Goal: Information Seeking & Learning: Learn about a topic

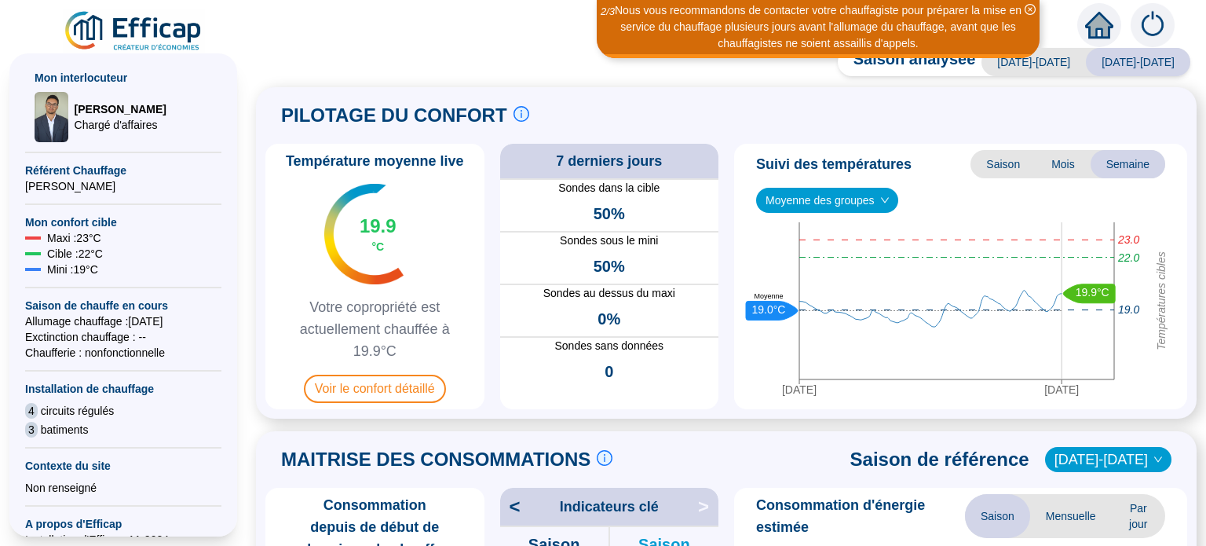
scroll to position [240, 0]
click at [1056, 163] on span "Mois" at bounding box center [1063, 164] width 55 height 28
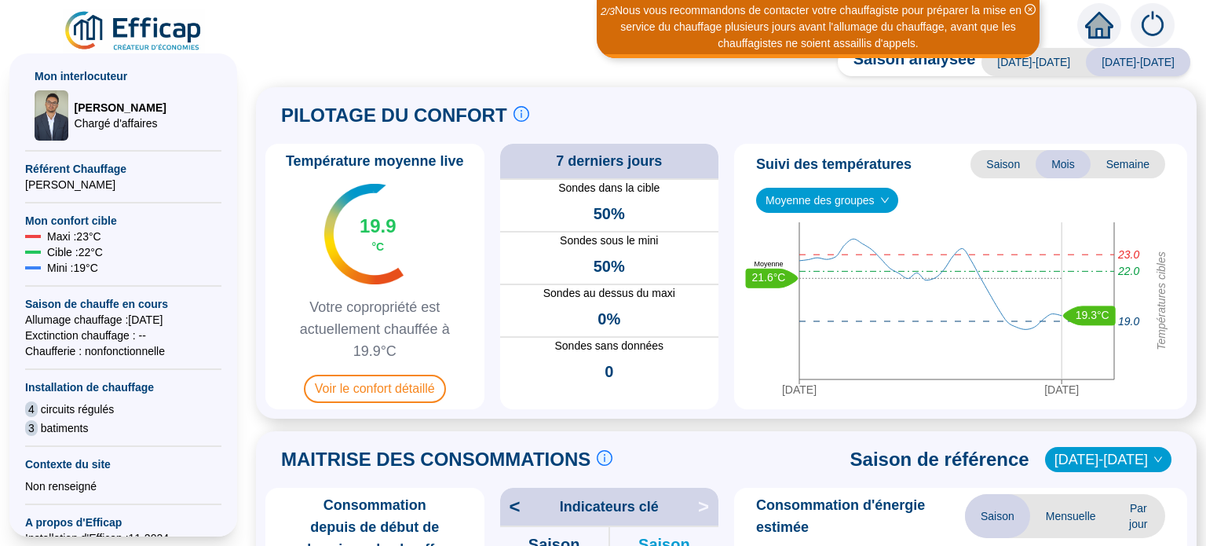
click at [1001, 163] on span "Saison" at bounding box center [1003, 164] width 65 height 28
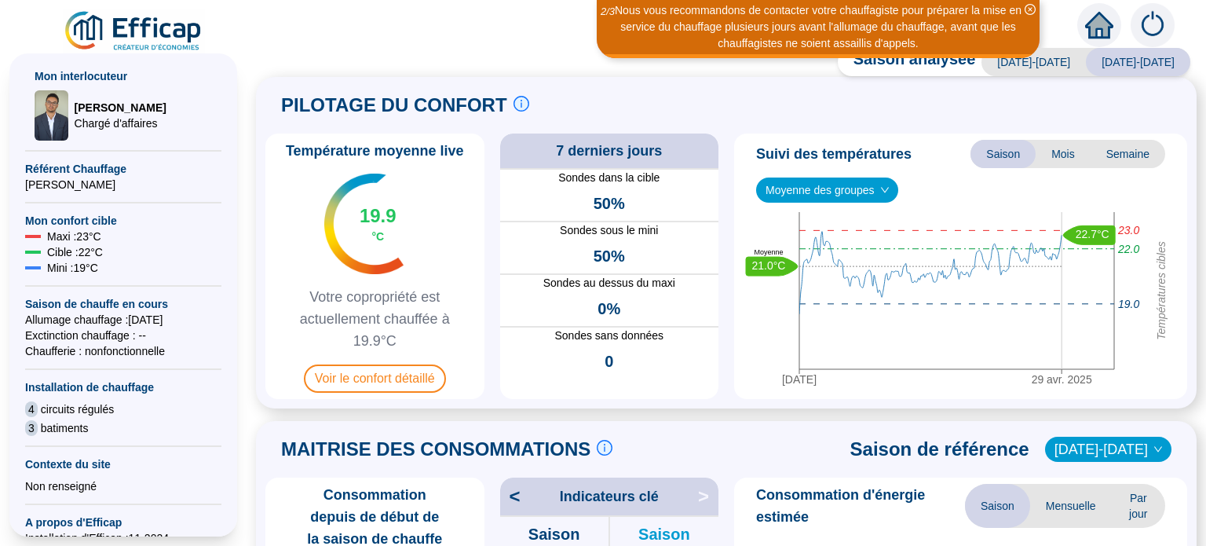
scroll to position [31, 0]
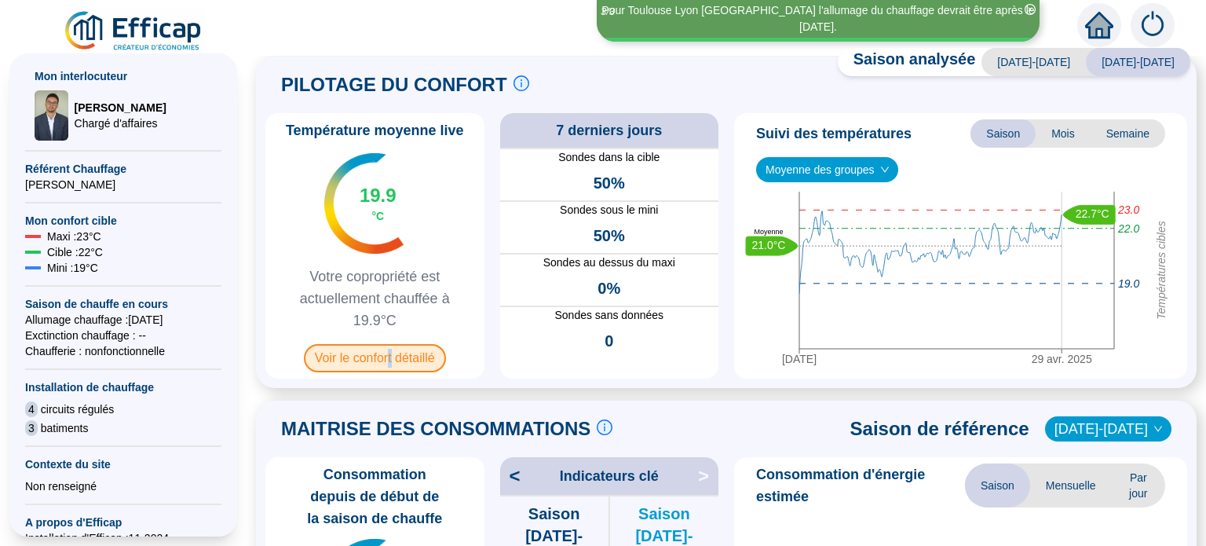
click at [399, 357] on span "Voir le confort détaillé" at bounding box center [375, 358] width 142 height 28
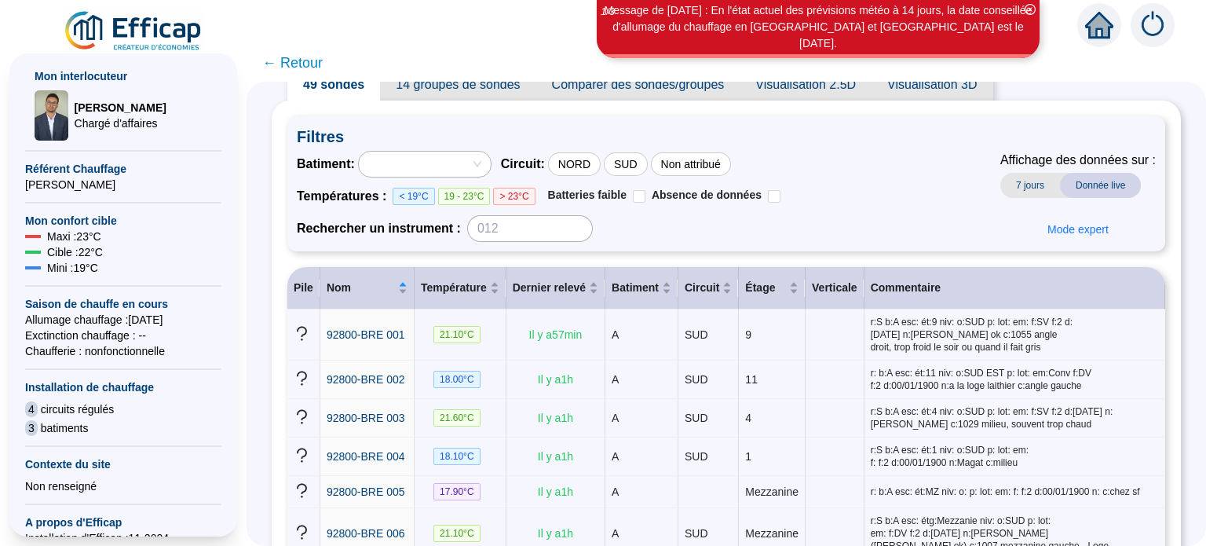
scroll to position [46, 0]
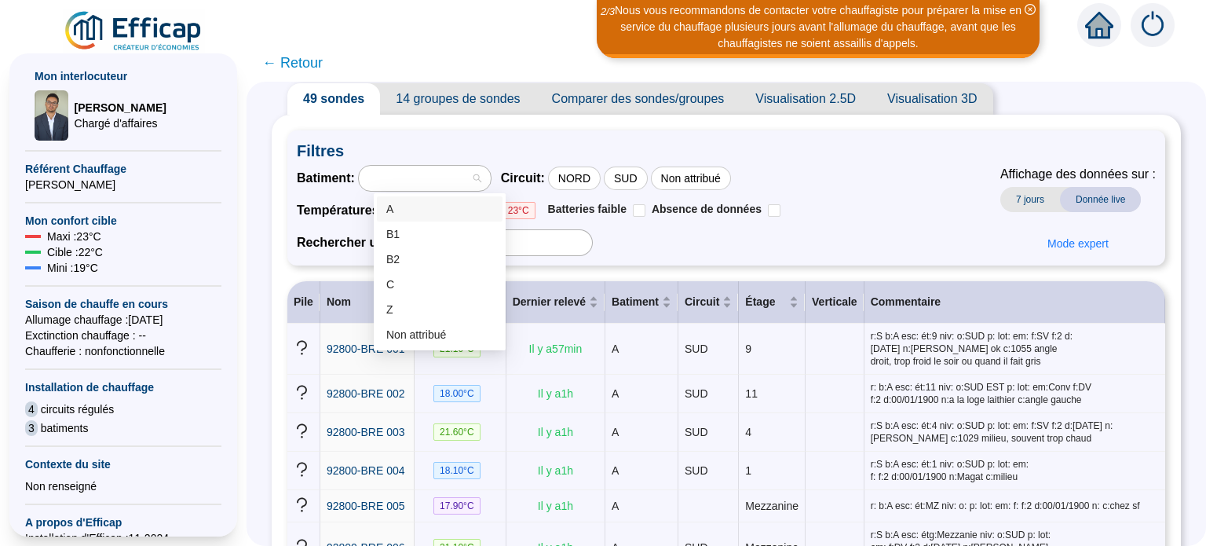
click at [491, 177] on div at bounding box center [425, 178] width 132 height 25
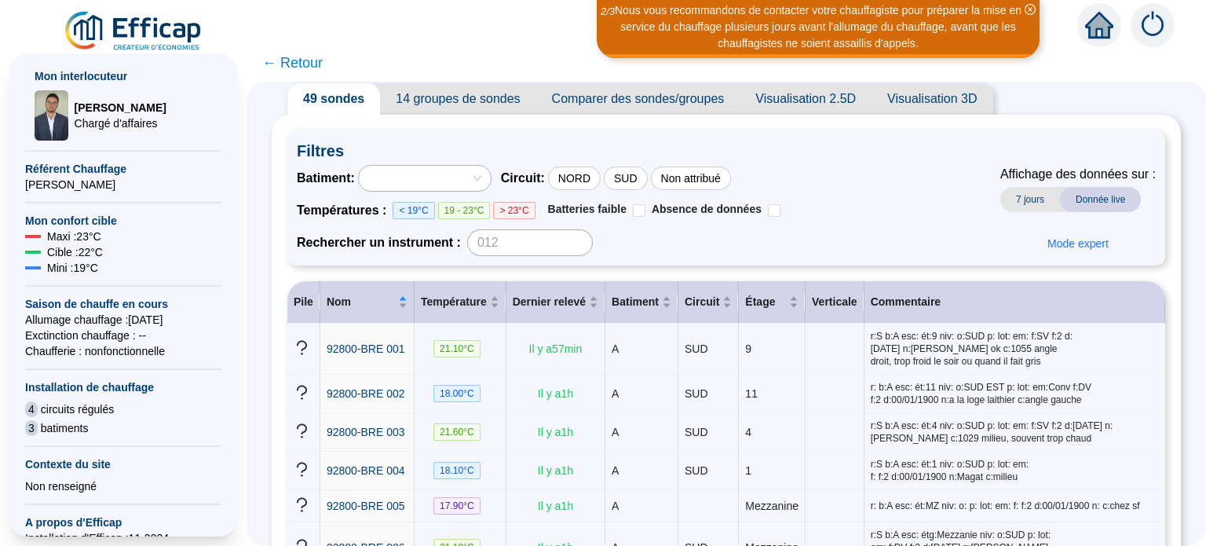
click at [422, 180] on div at bounding box center [416, 178] width 109 height 22
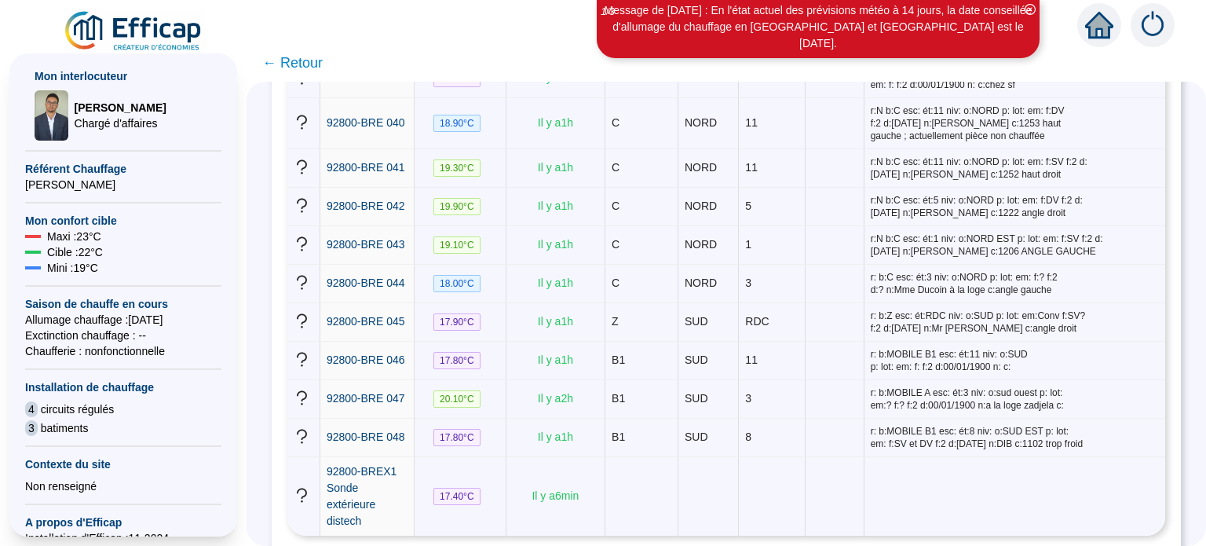
scroll to position [1835, 0]
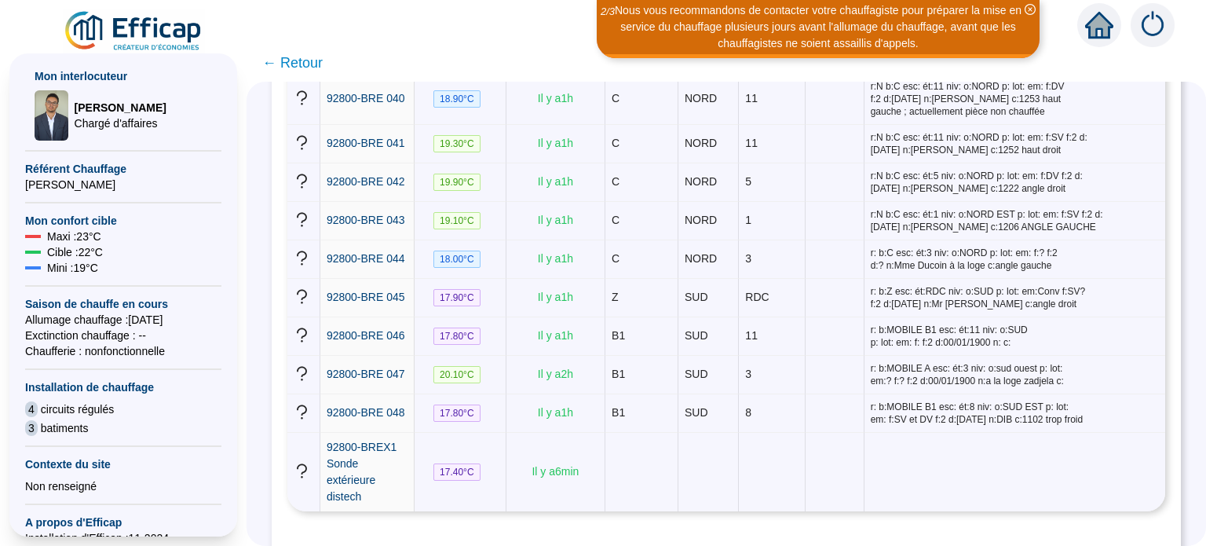
click at [281, 67] on span "← Retour" at bounding box center [292, 63] width 60 height 22
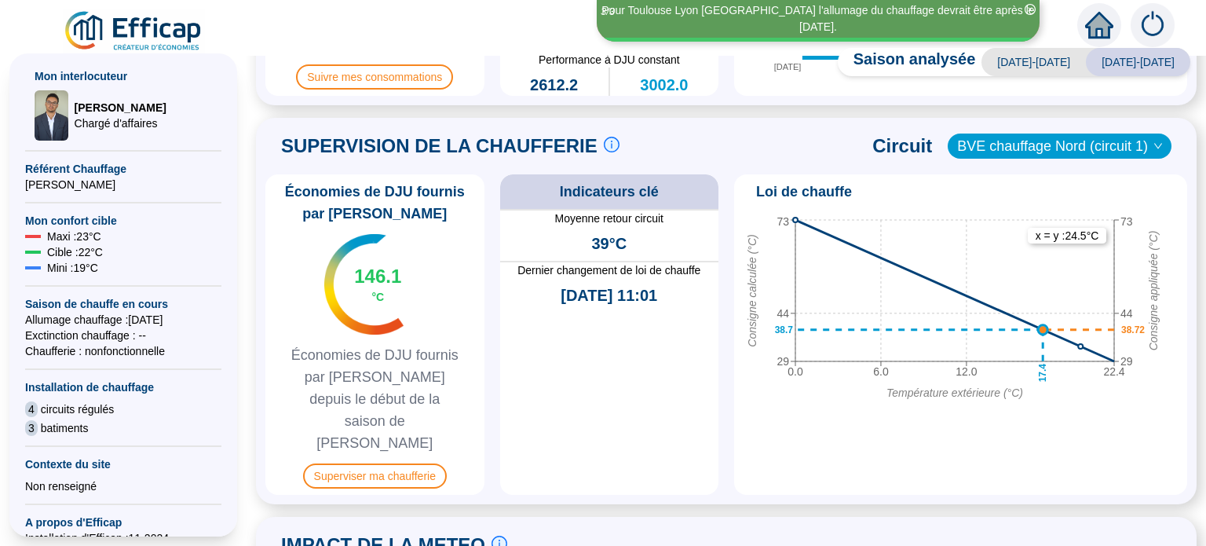
scroll to position [702, 0]
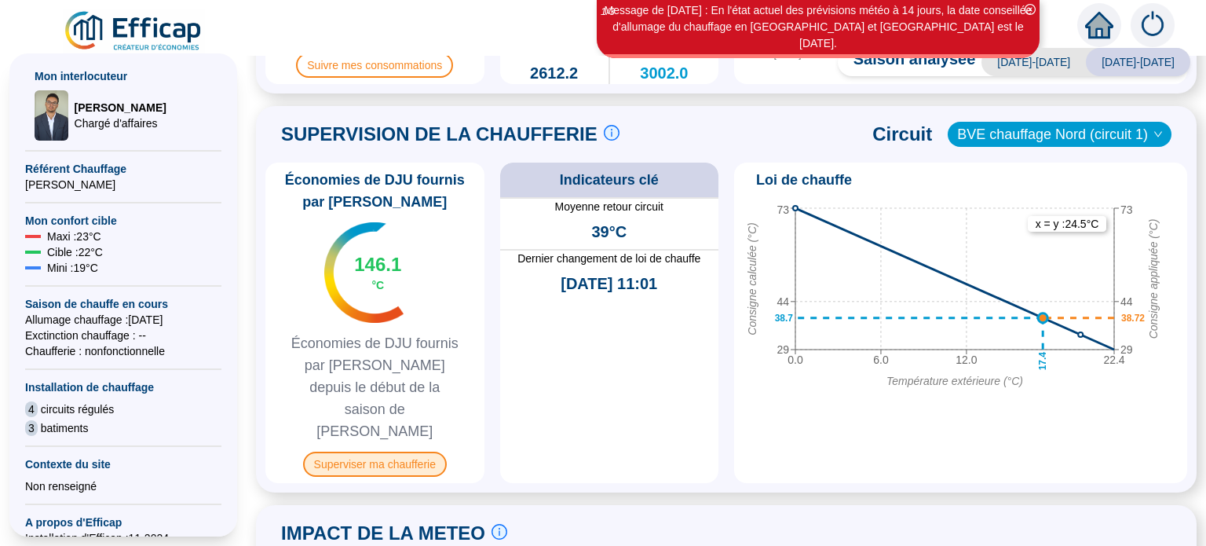
click at [368, 452] on span "Superviser ma chaufferie" at bounding box center [375, 464] width 144 height 25
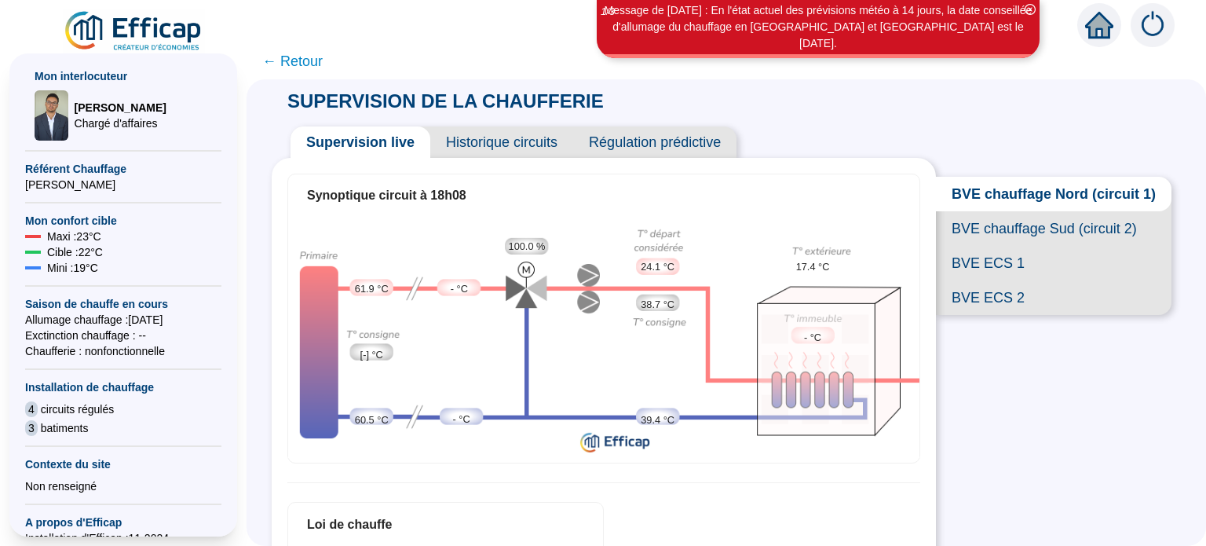
click at [989, 203] on span "BVE chauffage Nord (circuit 1)" at bounding box center [1054, 194] width 236 height 35
click at [964, 241] on span "BVE chauffage Sud (circuit 2)" at bounding box center [1054, 228] width 236 height 35
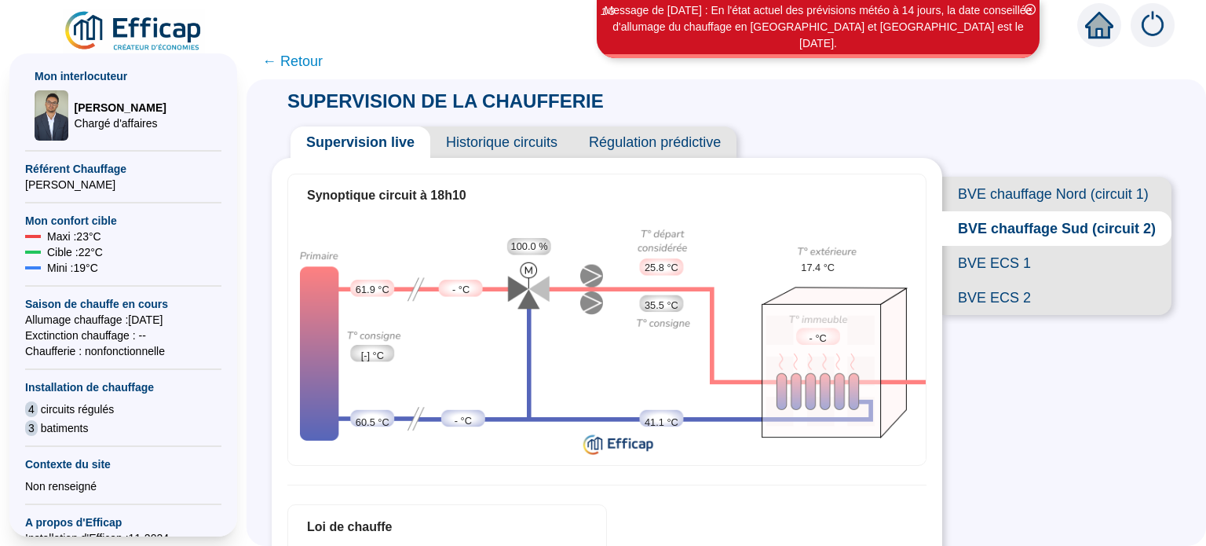
click at [957, 197] on span "BVE chauffage Nord (circuit 1)" at bounding box center [1056, 194] width 229 height 35
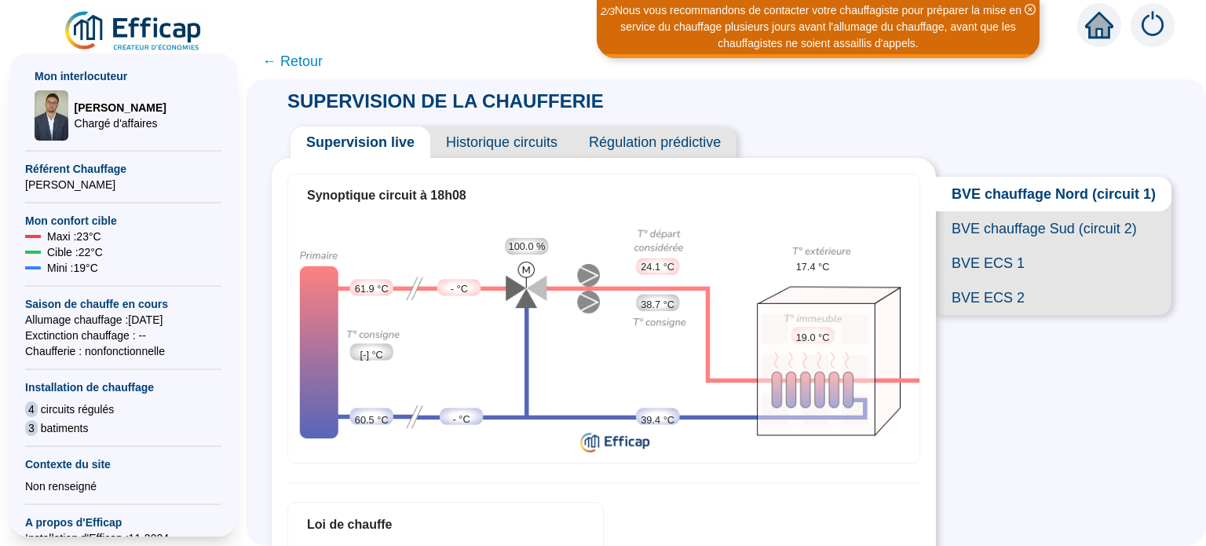
click at [961, 280] on span "BVE ECS 1" at bounding box center [1054, 263] width 236 height 35
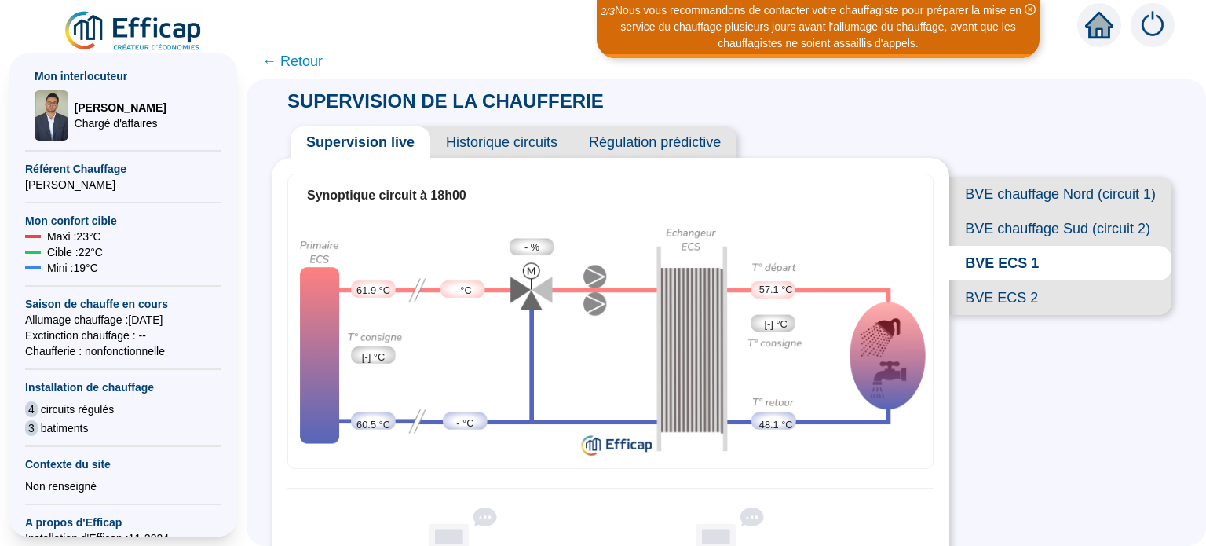
click at [1002, 315] on span "BVE ECS 2" at bounding box center [1060, 297] width 222 height 35
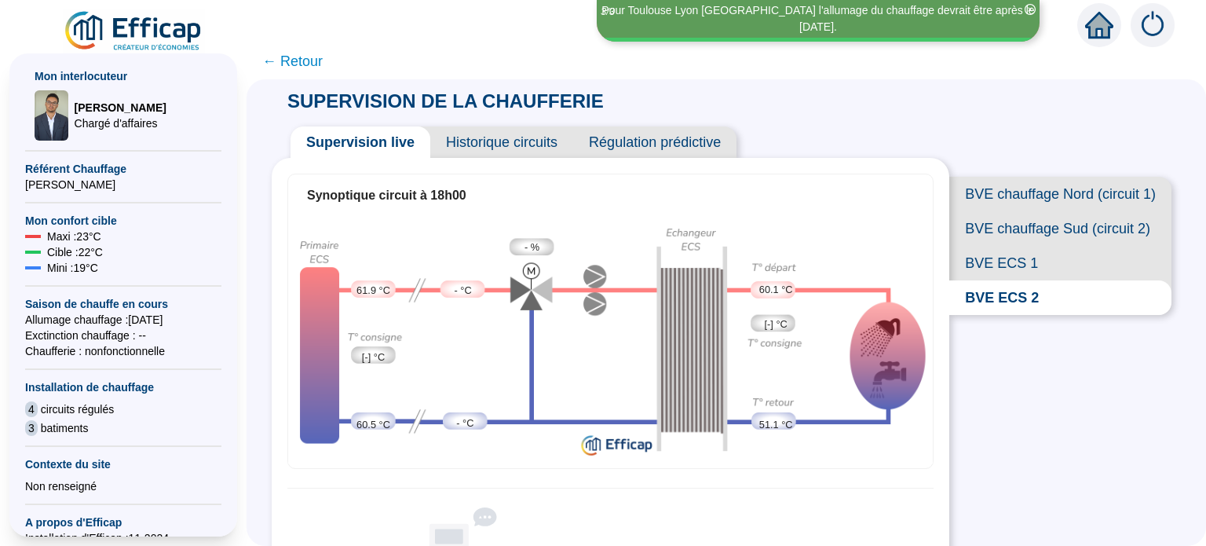
click at [970, 280] on span "BVE ECS 1" at bounding box center [1060, 263] width 222 height 35
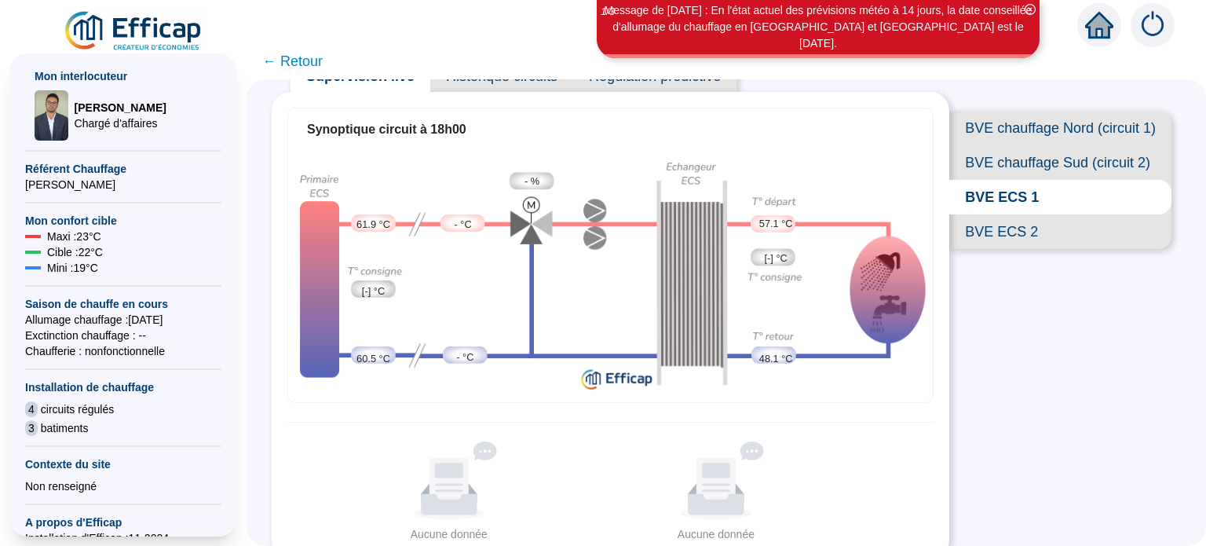
scroll to position [69, 0]
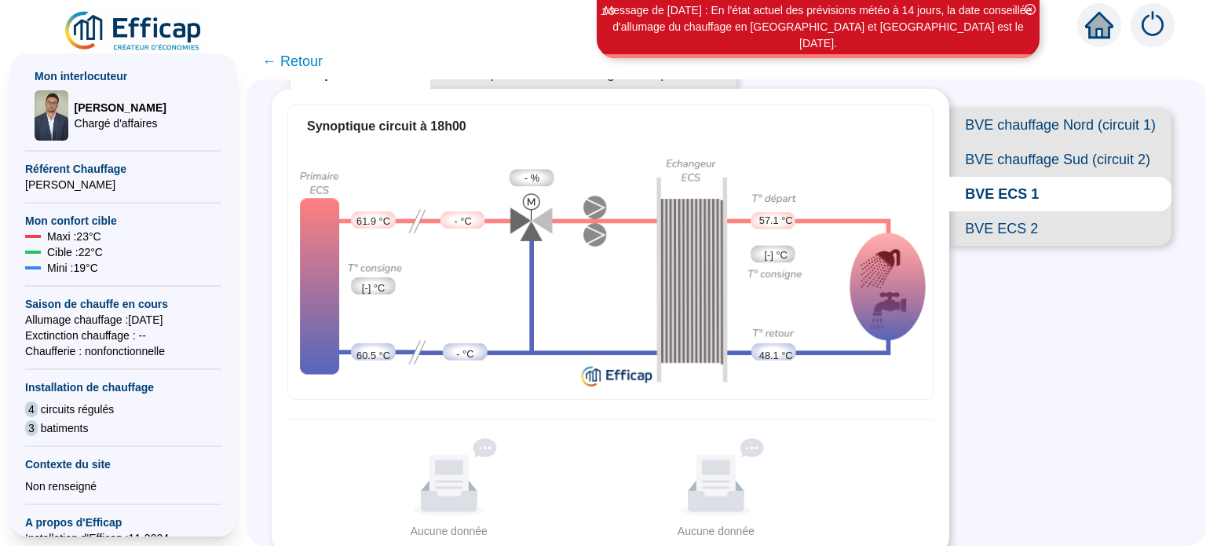
click at [280, 63] on span "← Retour" at bounding box center [292, 61] width 60 height 22
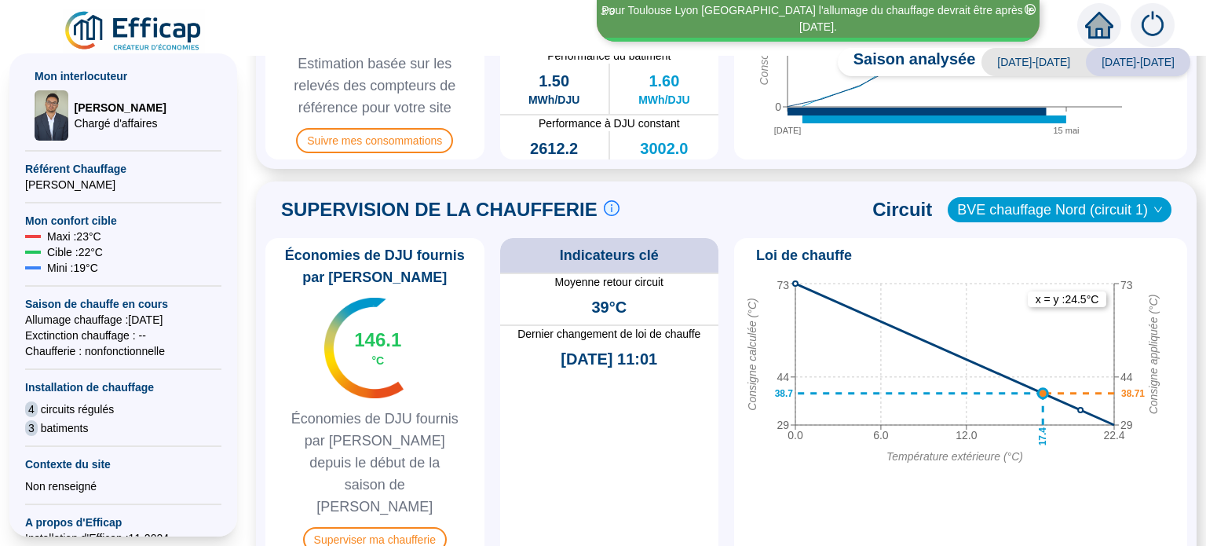
scroll to position [588, 0]
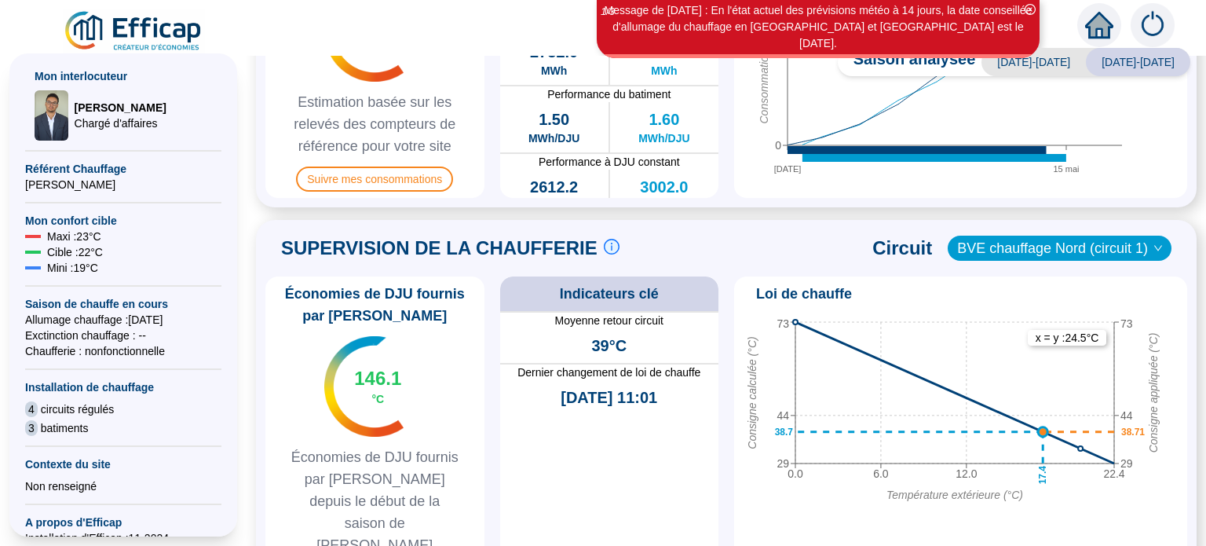
click at [1154, 249] on icon "down" at bounding box center [1158, 247] width 9 height 9
click at [1154, 243] on icon "down" at bounding box center [1158, 247] width 9 height 9
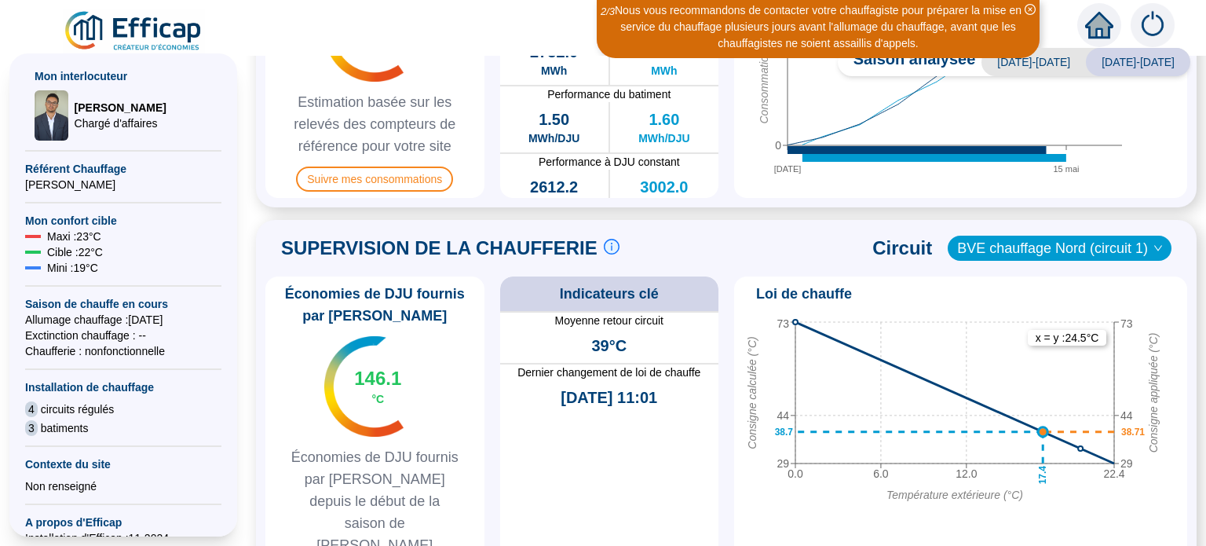
click at [1154, 247] on icon "down" at bounding box center [1158, 247] width 9 height 9
click at [1140, 240] on span "BVE chauffage Nord (circuit 1)" at bounding box center [1059, 248] width 205 height 24
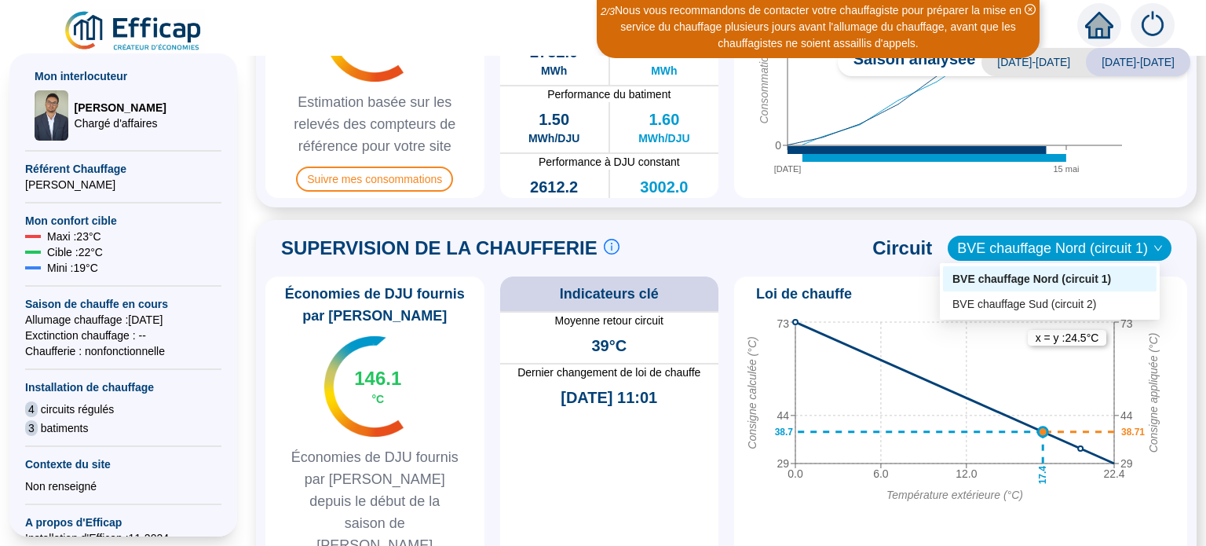
click at [1140, 240] on span "BVE chauffage Nord (circuit 1)" at bounding box center [1059, 248] width 205 height 24
click at [1138, 239] on span "BVE chauffage Nord (circuit 1)" at bounding box center [1059, 248] width 205 height 24
click at [1107, 303] on div "BVE chauffage Sud (circuit 2)" at bounding box center [1050, 304] width 195 height 16
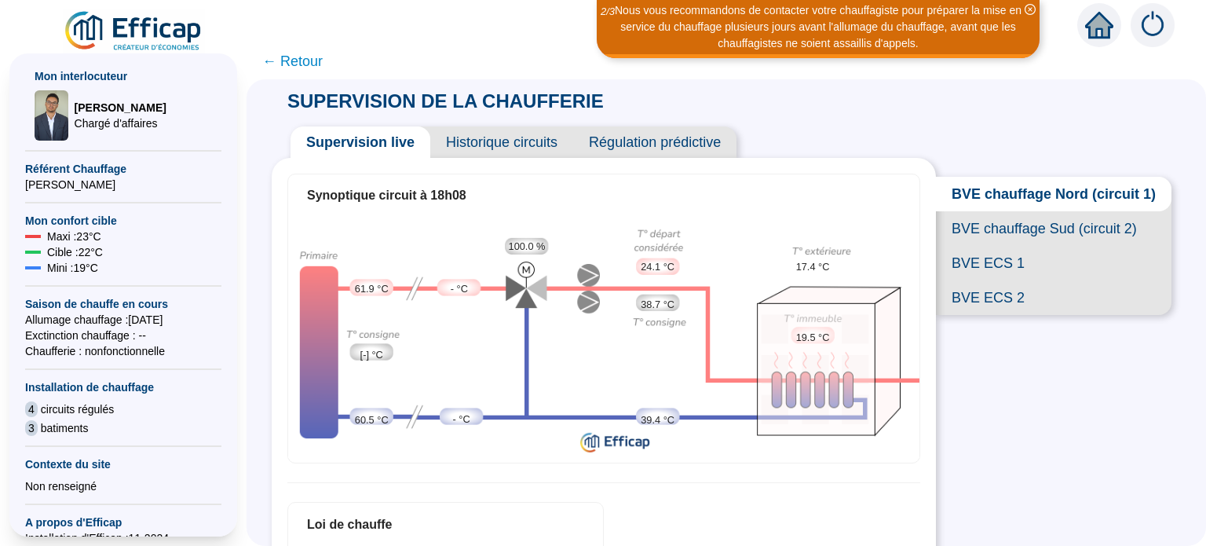
click at [966, 246] on span "BVE chauffage Sud (circuit 2)" at bounding box center [1054, 228] width 236 height 35
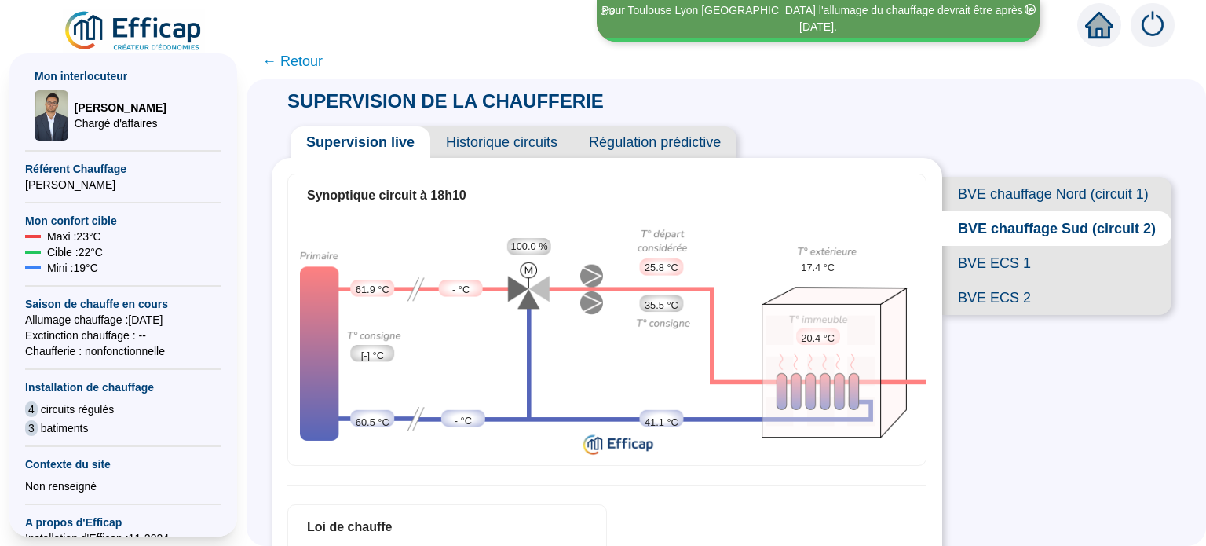
click at [294, 62] on span "← Retour" at bounding box center [292, 61] width 60 height 22
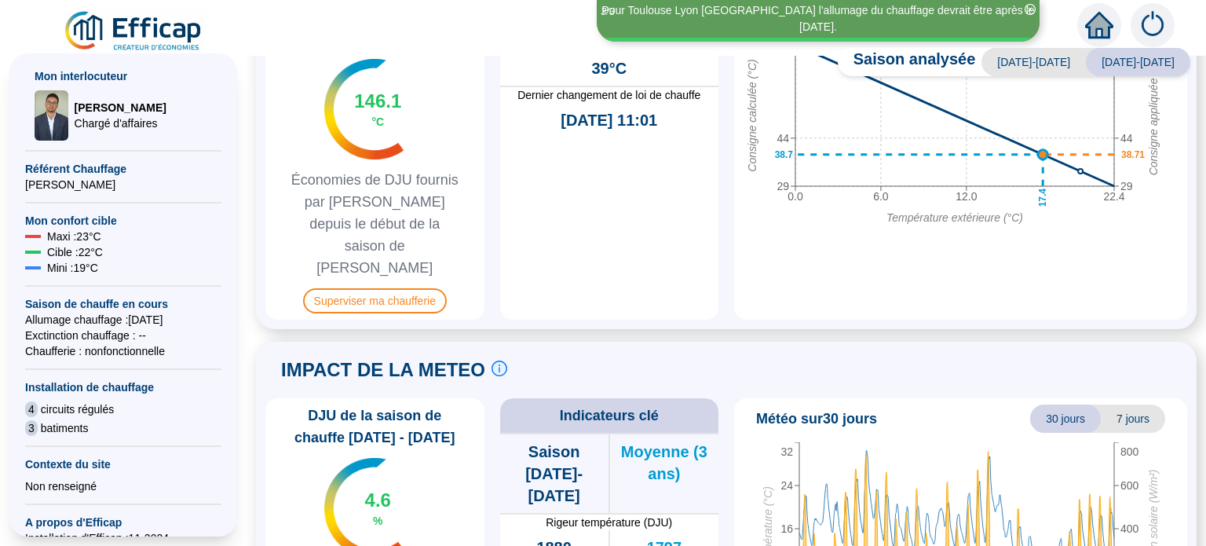
scroll to position [949, 0]
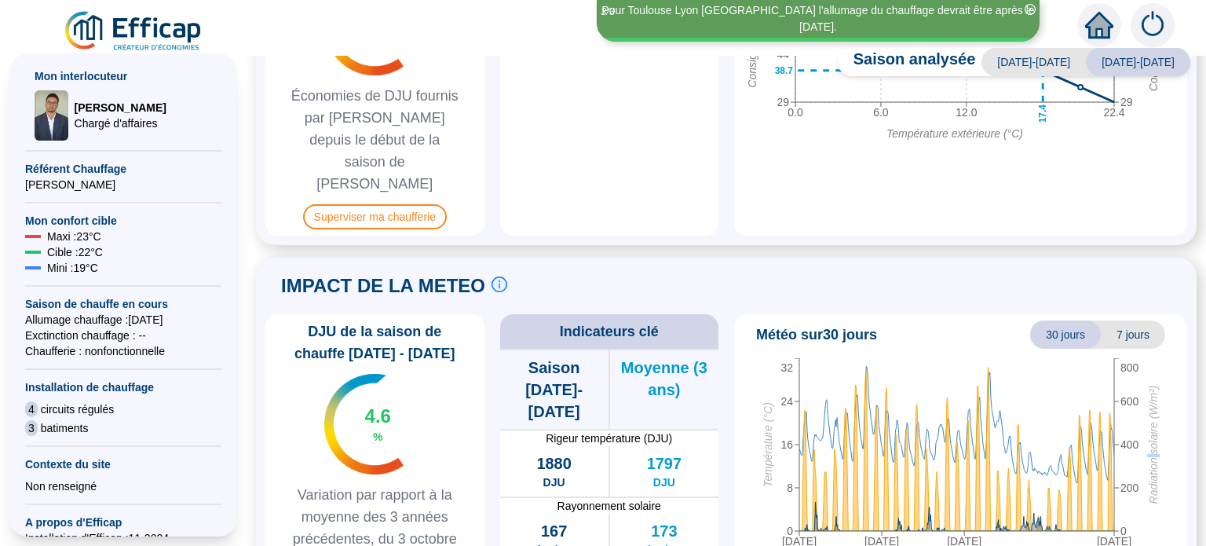
click at [1184, 409] on div "Saison analysée [DATE]-[DATE] [DATE]-[DATE] PILOTAGE DU CONFORT Le pilotage du …" at bounding box center [727, 301] width 960 height 490
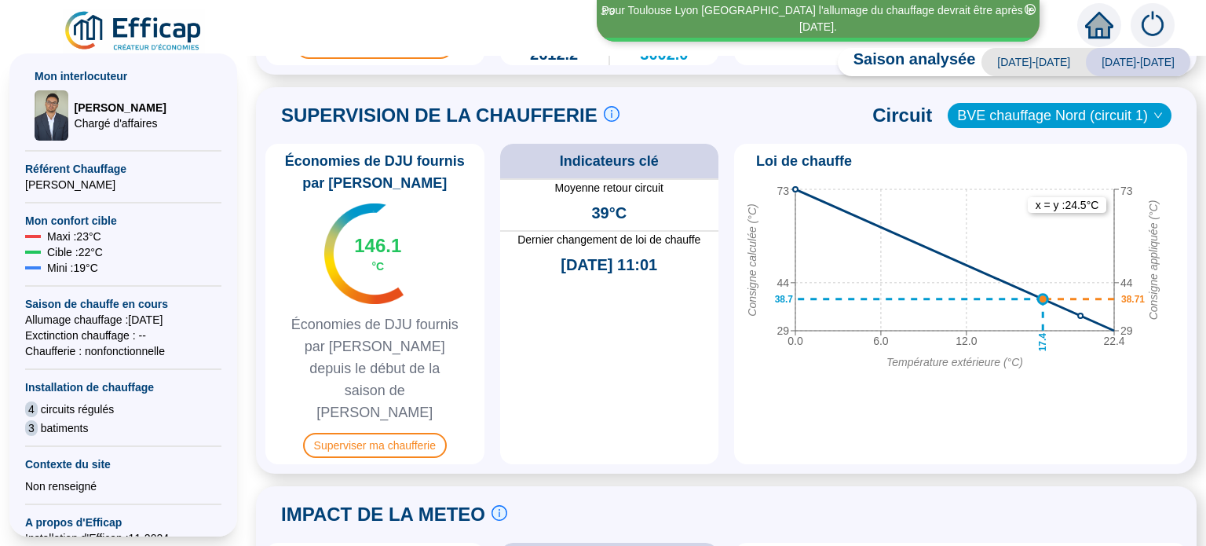
scroll to position [723, 0]
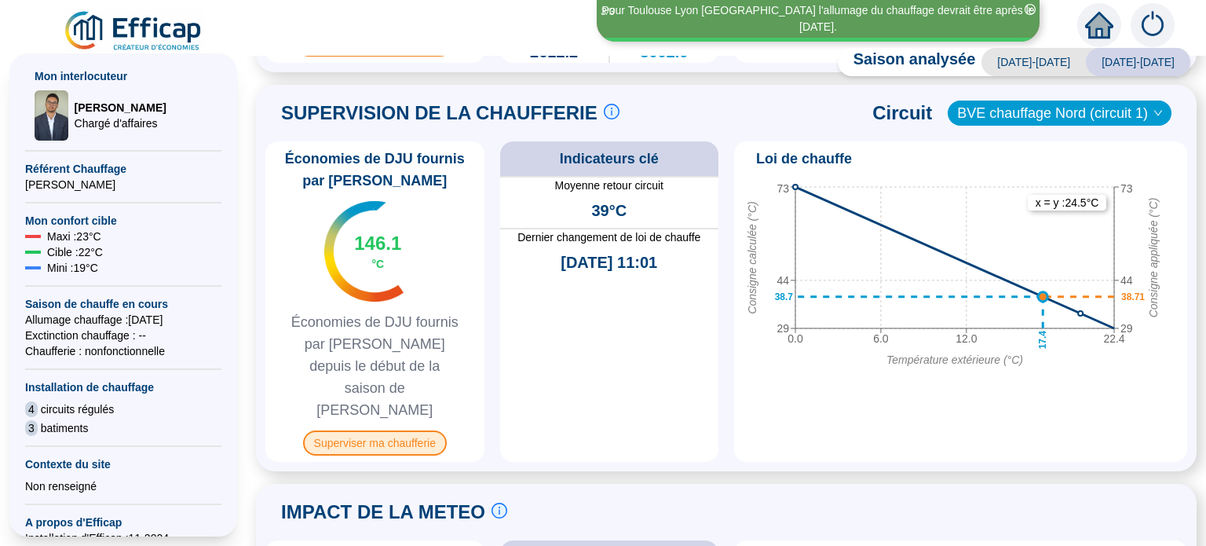
click at [357, 430] on span "Superviser ma chaufferie" at bounding box center [375, 442] width 144 height 25
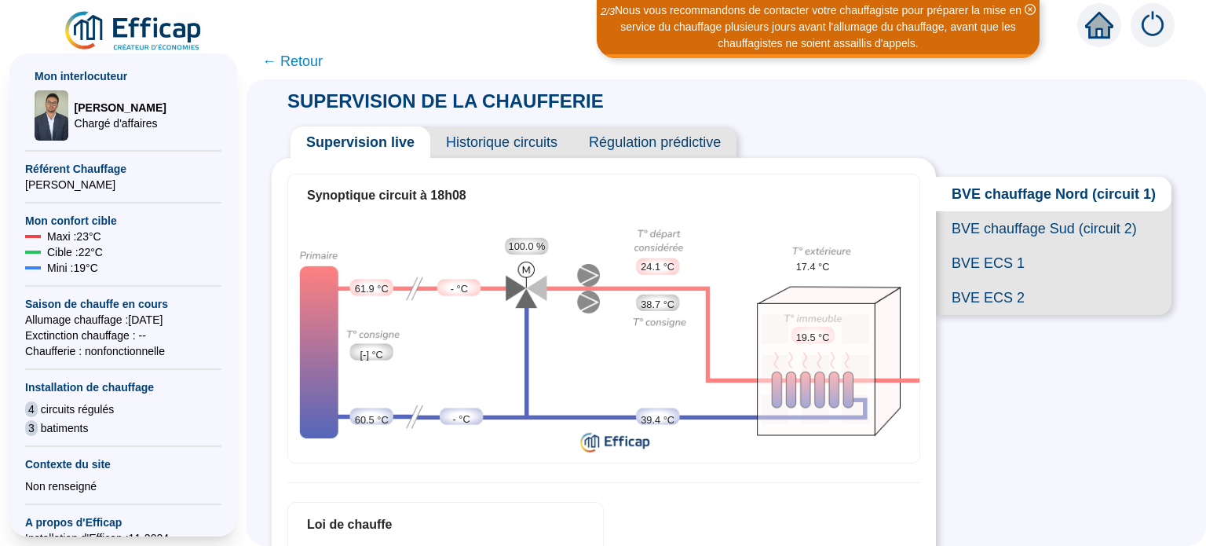
click at [468, 148] on span "Historique circuits" at bounding box center [501, 141] width 143 height 31
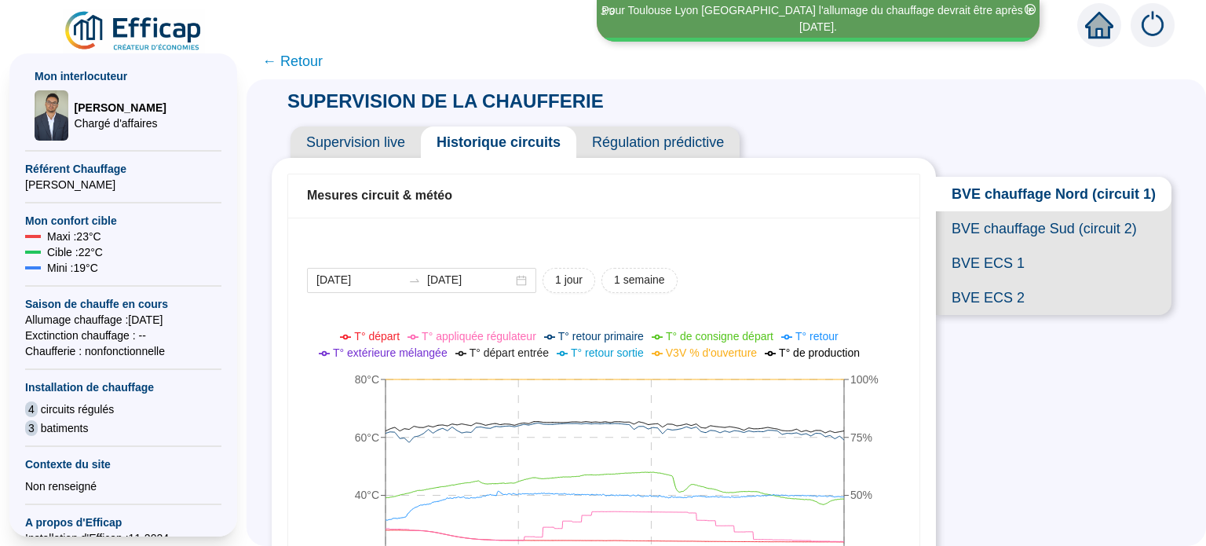
click at [633, 145] on span "Régulation prédictive" at bounding box center [657, 141] width 163 height 31
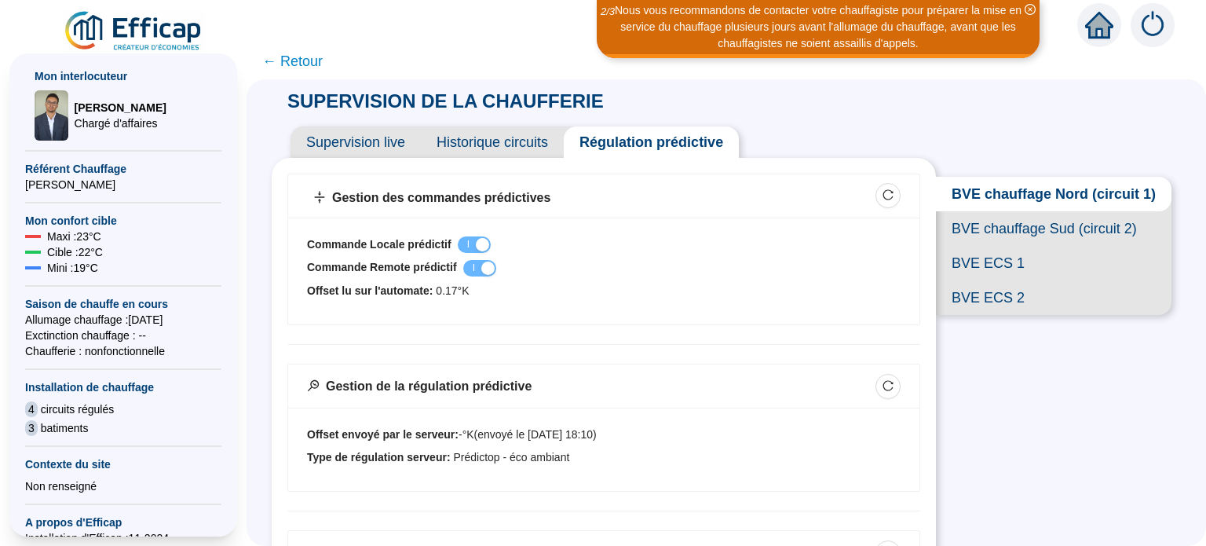
click at [509, 144] on span "Historique circuits" at bounding box center [492, 141] width 143 height 31
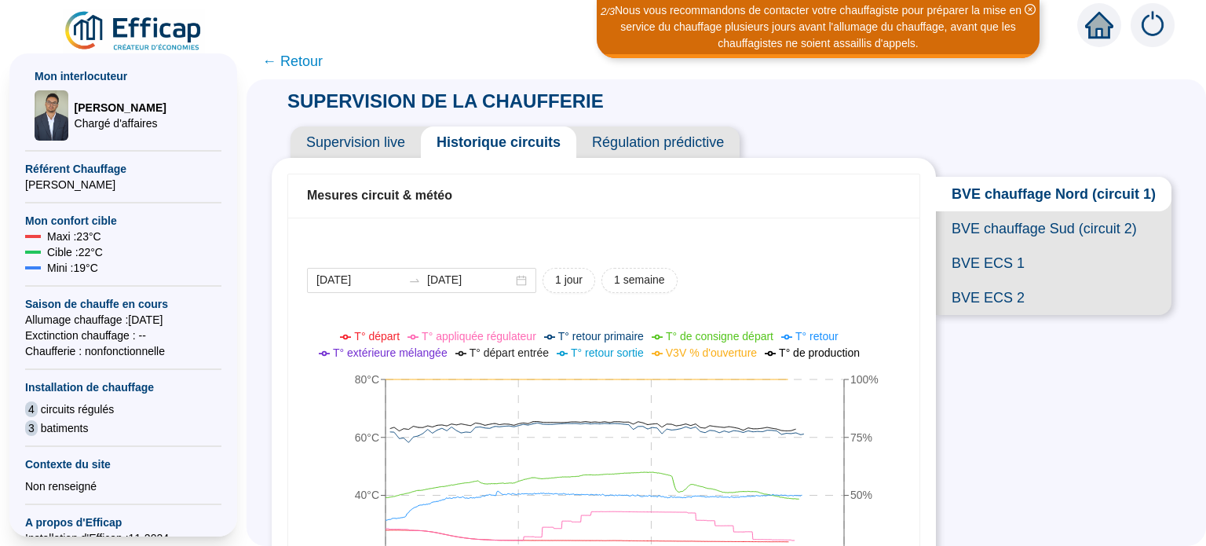
click at [286, 58] on span "← Retour" at bounding box center [292, 61] width 60 height 22
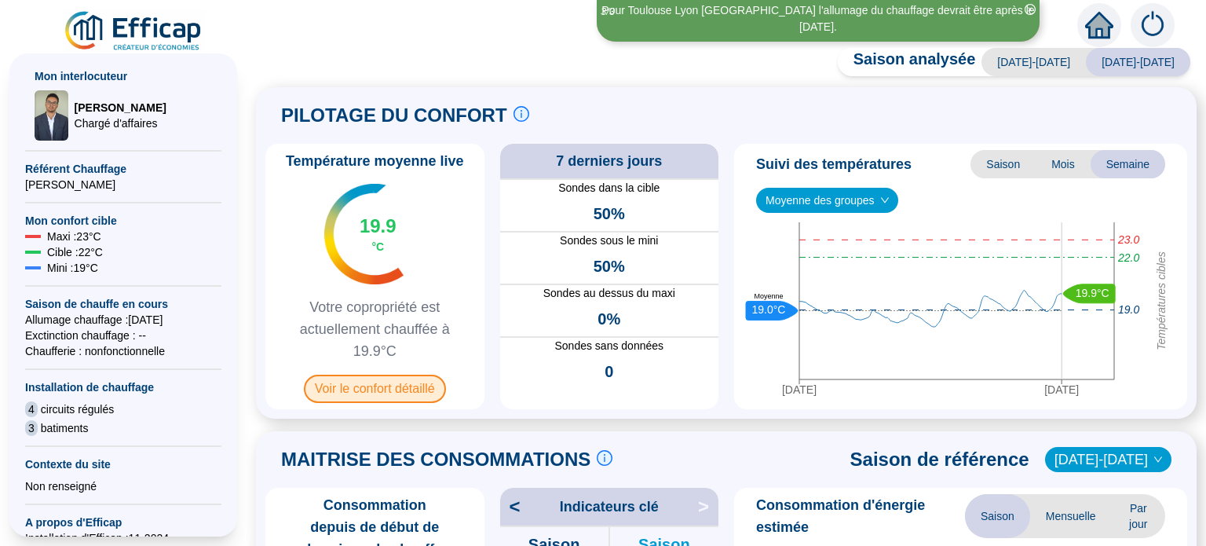
click at [401, 390] on span "Voir le confort détaillé" at bounding box center [375, 389] width 142 height 28
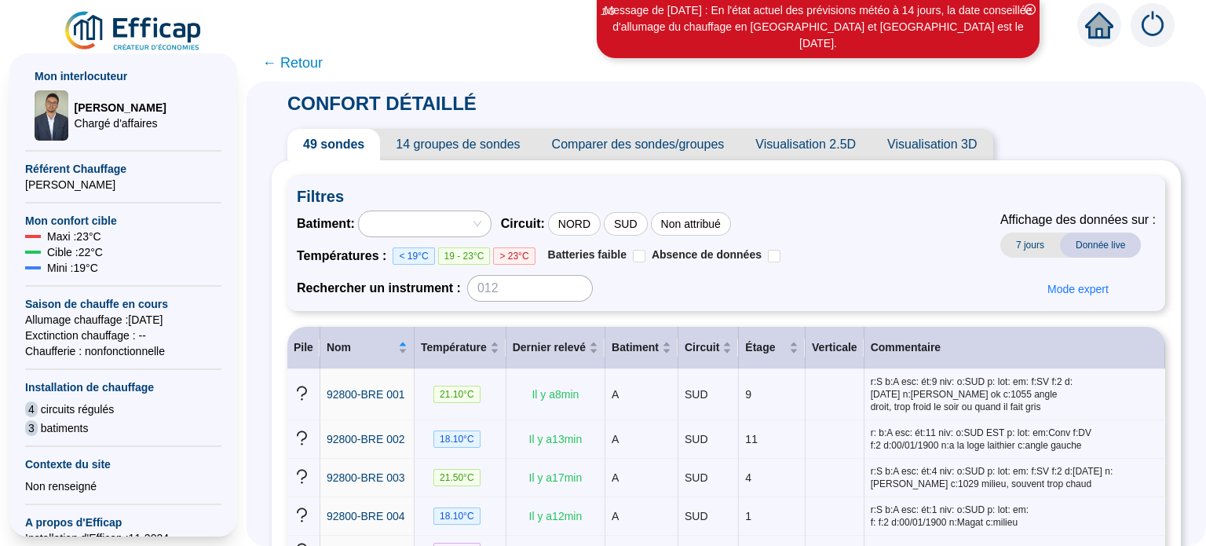
click at [819, 150] on span "Visualisation 2.5D" at bounding box center [806, 144] width 132 height 31
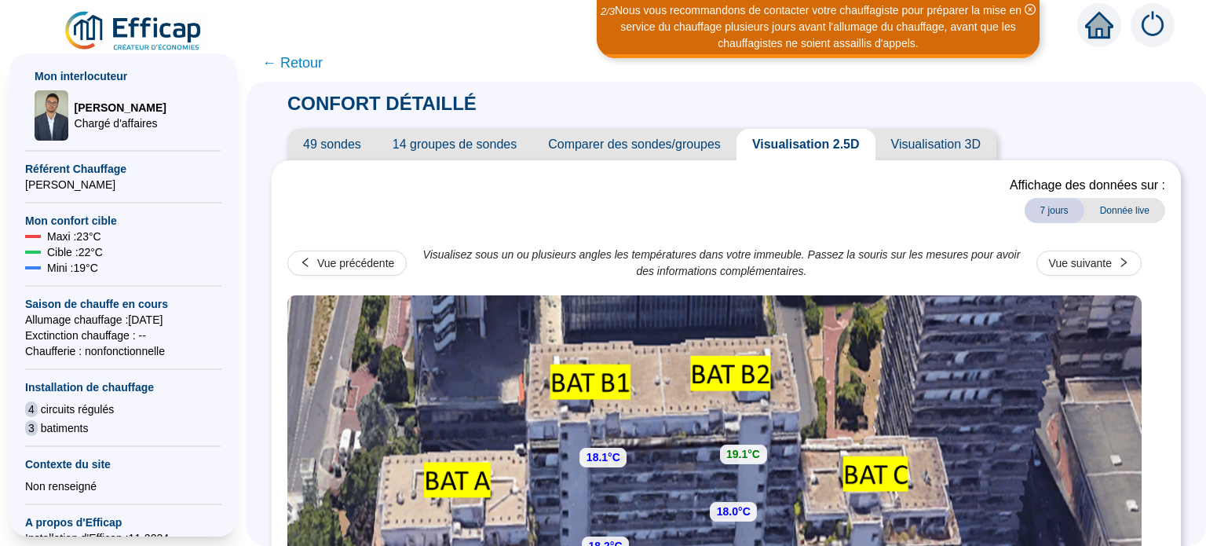
click at [942, 146] on span "Visualisation 3D" at bounding box center [936, 144] width 121 height 31
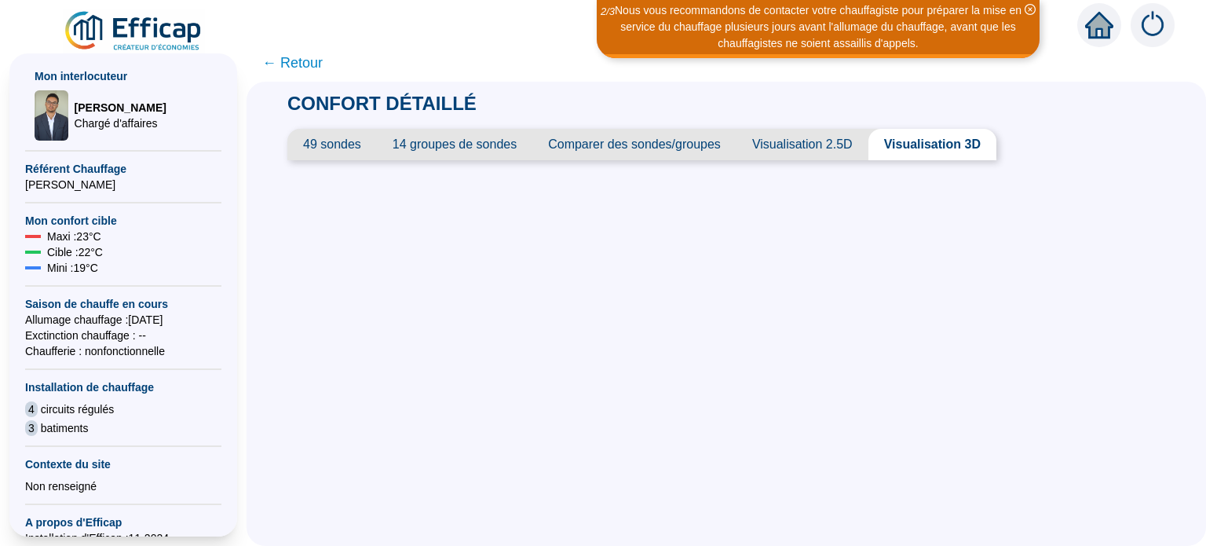
click at [953, 148] on span "Visualisation 3D" at bounding box center [933, 144] width 128 height 31
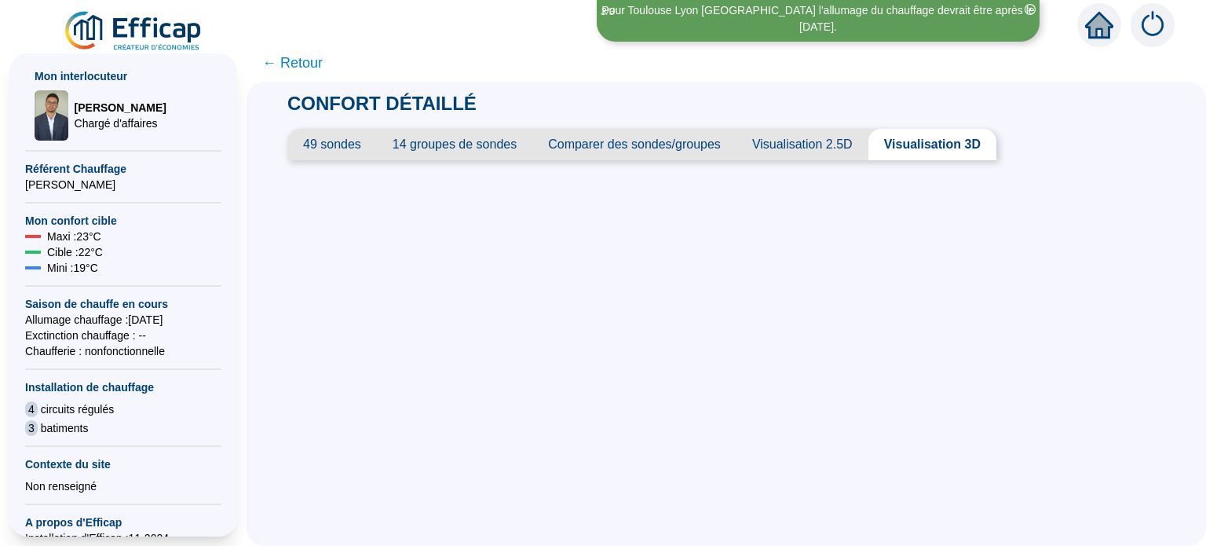
click at [825, 149] on span "Visualisation 2.5D" at bounding box center [803, 144] width 132 height 31
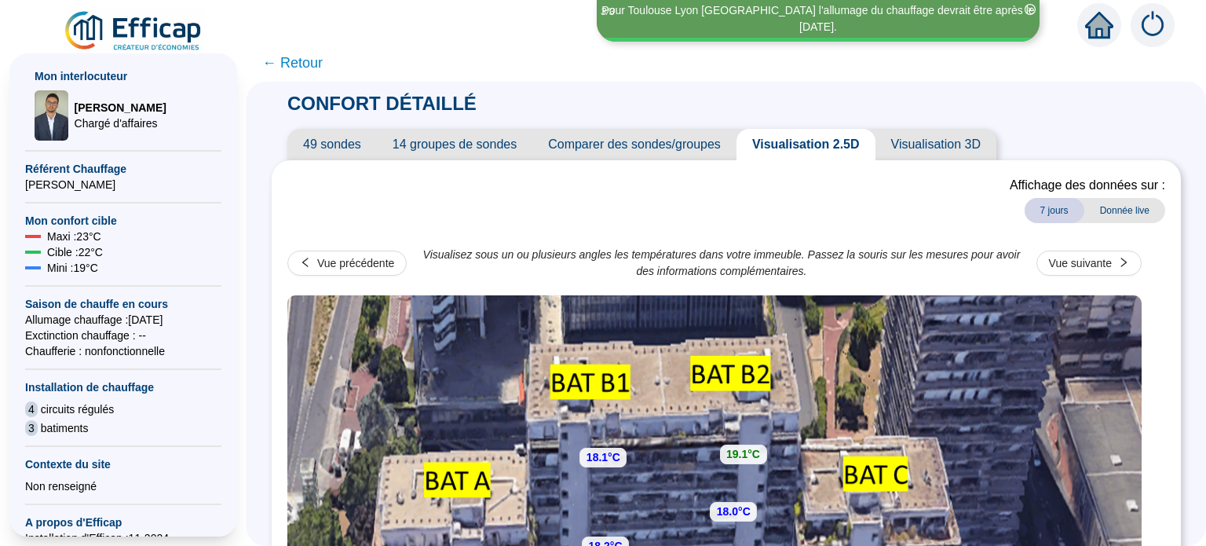
click at [912, 144] on span "Visualisation 3D" at bounding box center [936, 144] width 121 height 31
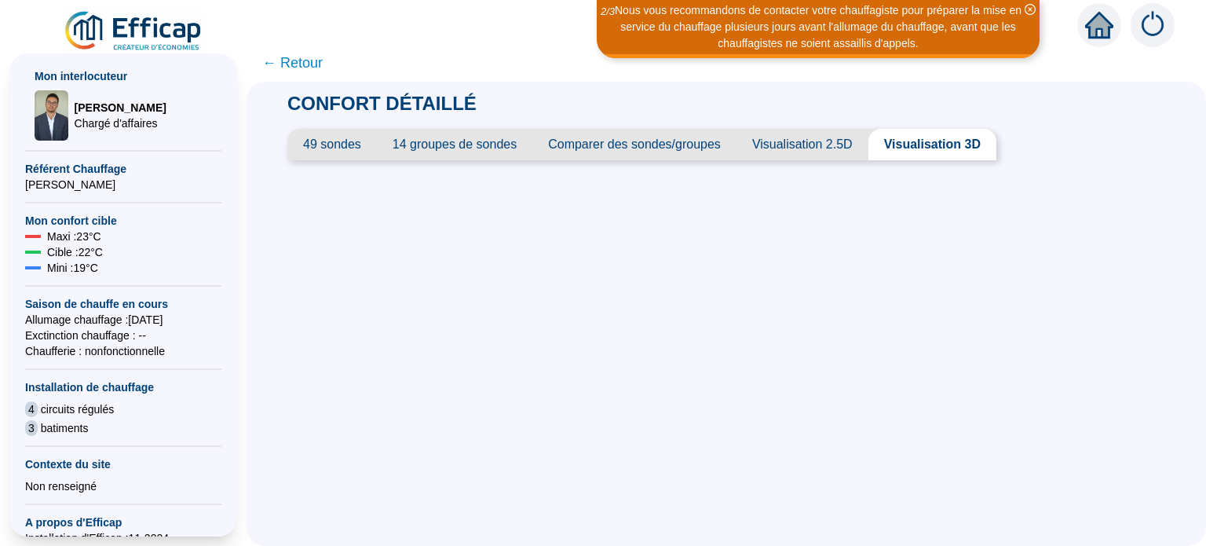
click at [922, 150] on span "Visualisation 3D" at bounding box center [933, 144] width 128 height 31
click at [839, 145] on span "Visualisation 2.5D" at bounding box center [803, 144] width 132 height 31
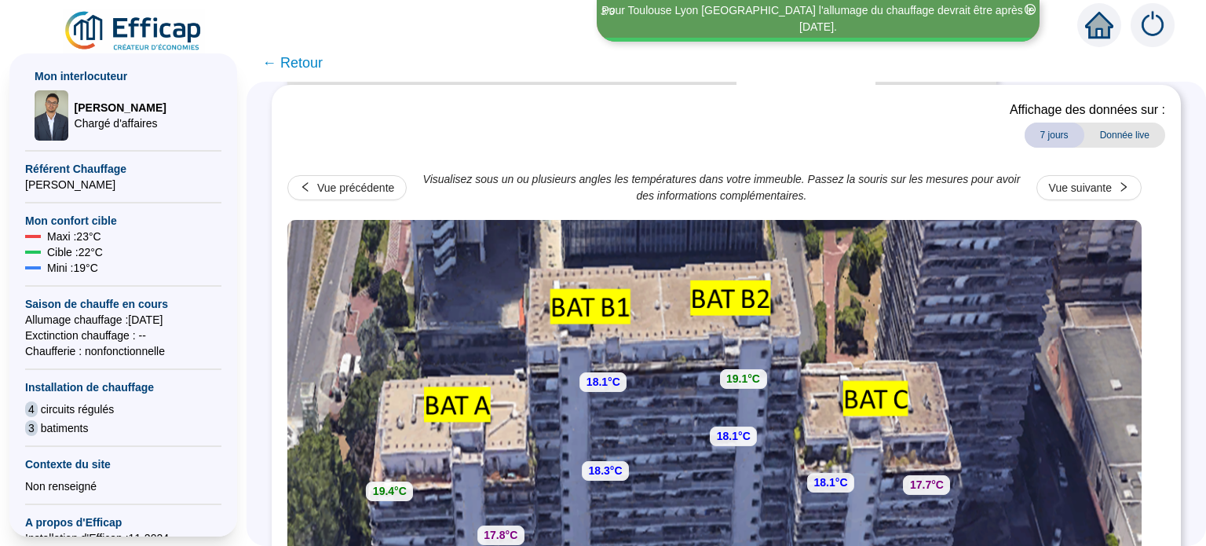
scroll to position [74, 0]
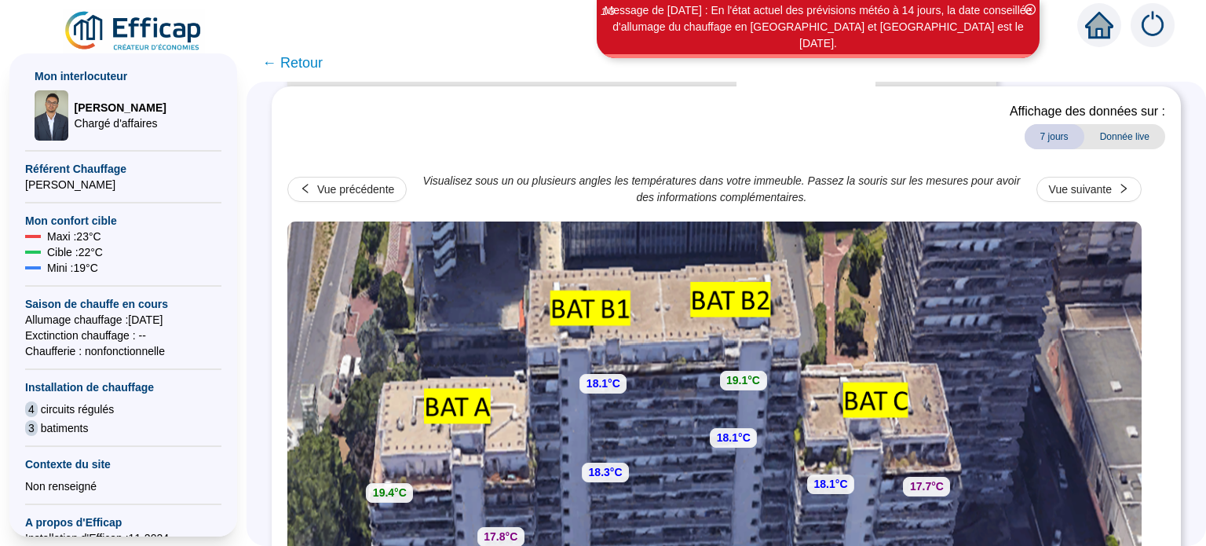
click at [282, 65] on span "← Retour" at bounding box center [292, 63] width 60 height 22
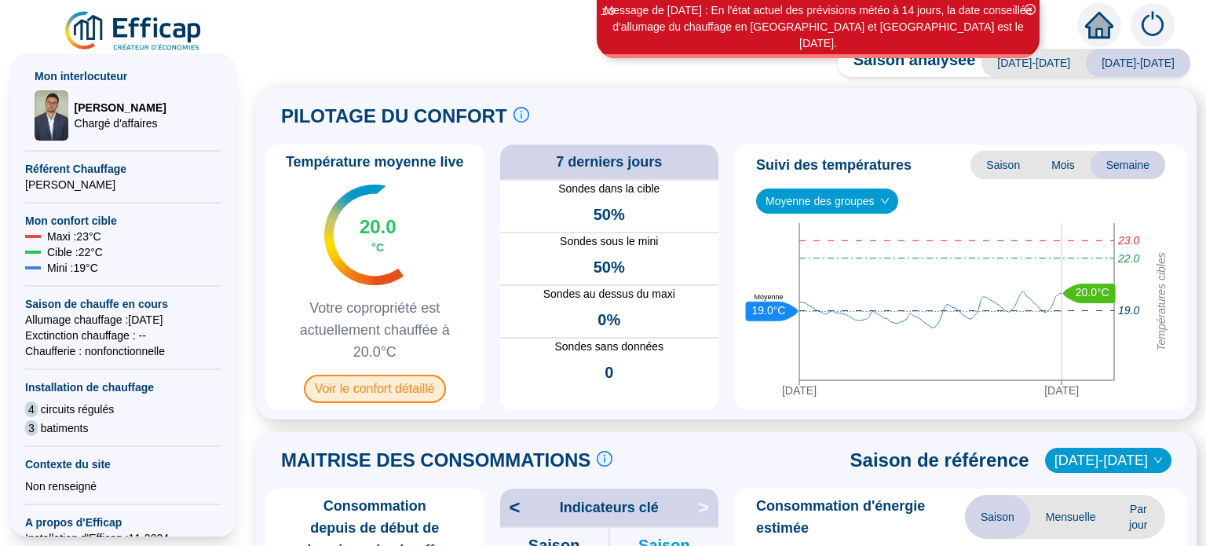
click at [379, 390] on span "Voir le confort détaillé" at bounding box center [375, 389] width 142 height 28
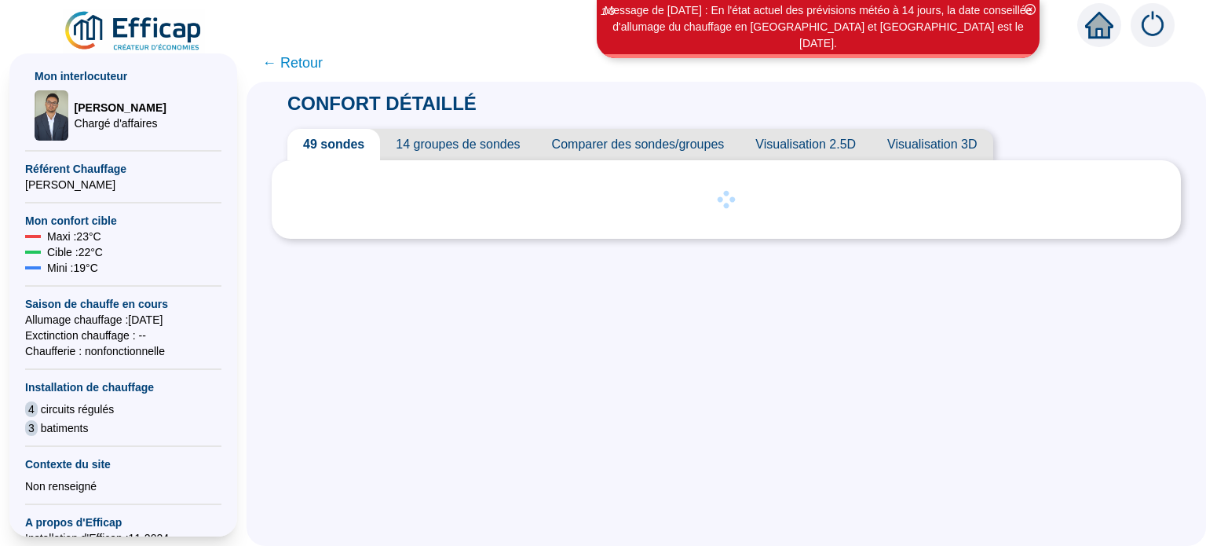
click at [909, 148] on span "Visualisation 3D" at bounding box center [932, 144] width 121 height 31
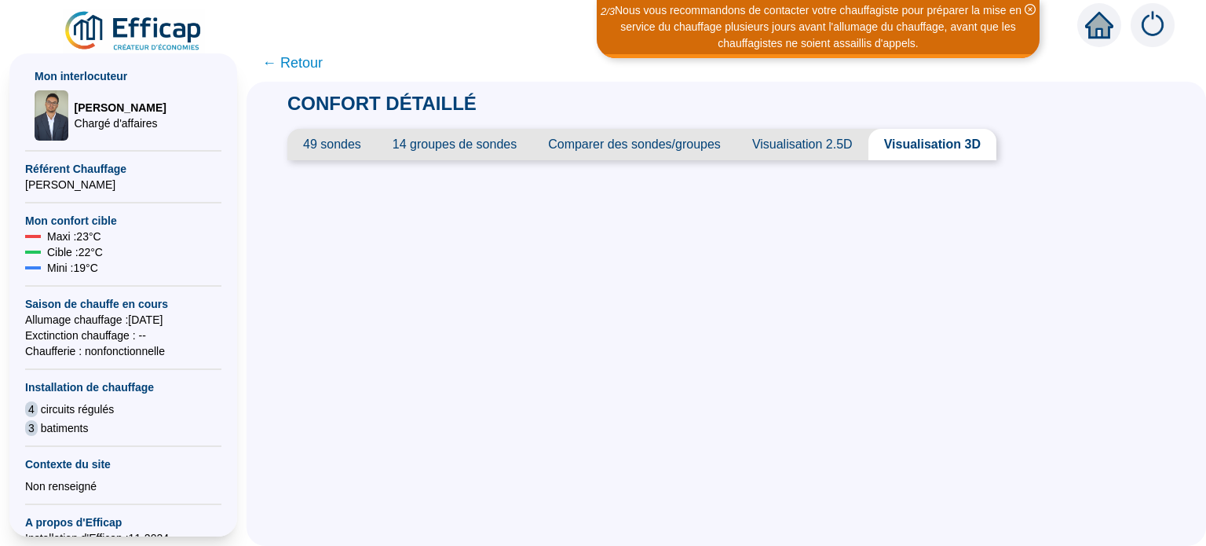
click at [909, 147] on span "Visualisation 3D" at bounding box center [933, 144] width 128 height 31
drag, startPoint x: 553, startPoint y: 379, endPoint x: 556, endPoint y: 371, distance: 8.5
click at [556, 375] on div "CONFORT DÉTAILLÉ 49 sondes 14 groupes de sondes Comparer des sondes/groupes Vis…" at bounding box center [727, 314] width 960 height 464
click at [835, 145] on span "Visualisation 2.5D" at bounding box center [803, 144] width 132 height 31
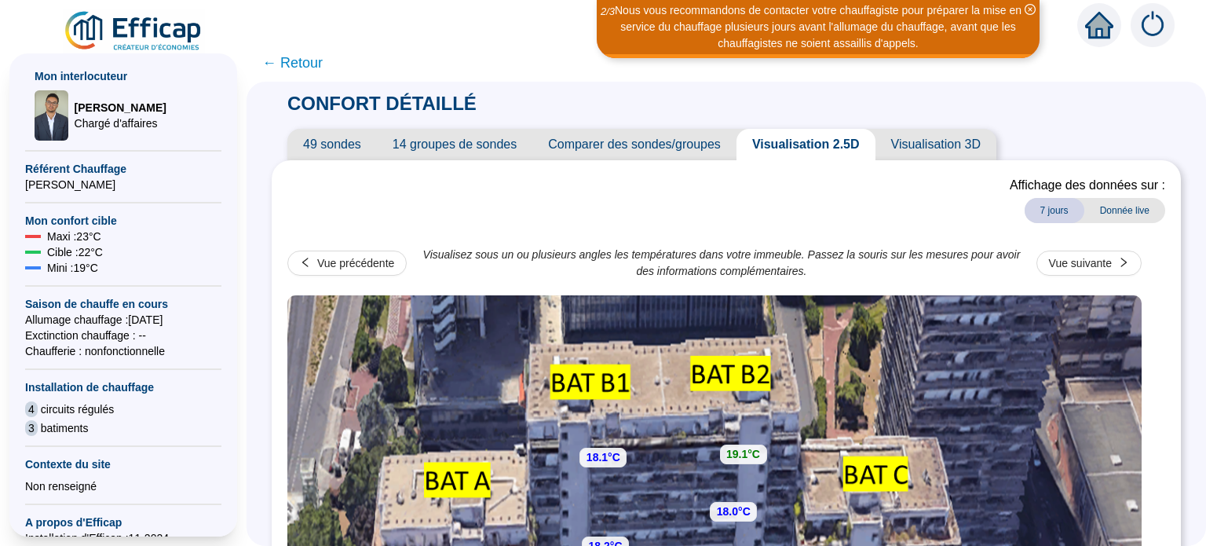
click at [917, 143] on span "Visualisation 3D" at bounding box center [936, 144] width 121 height 31
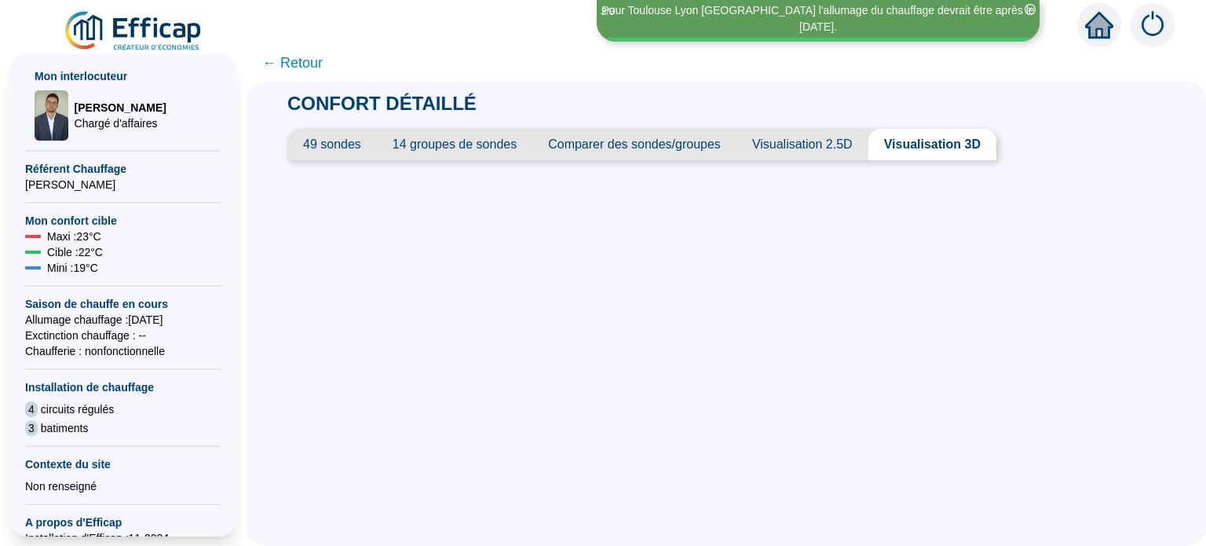
click at [840, 148] on span "Visualisation 2.5D" at bounding box center [803, 144] width 132 height 31
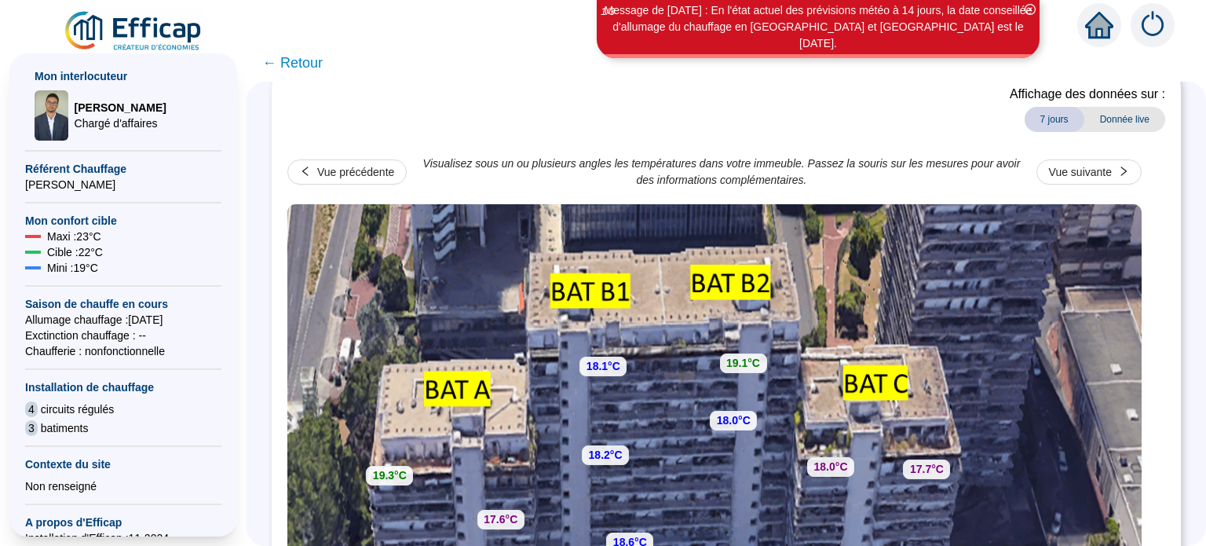
scroll to position [95, 0]
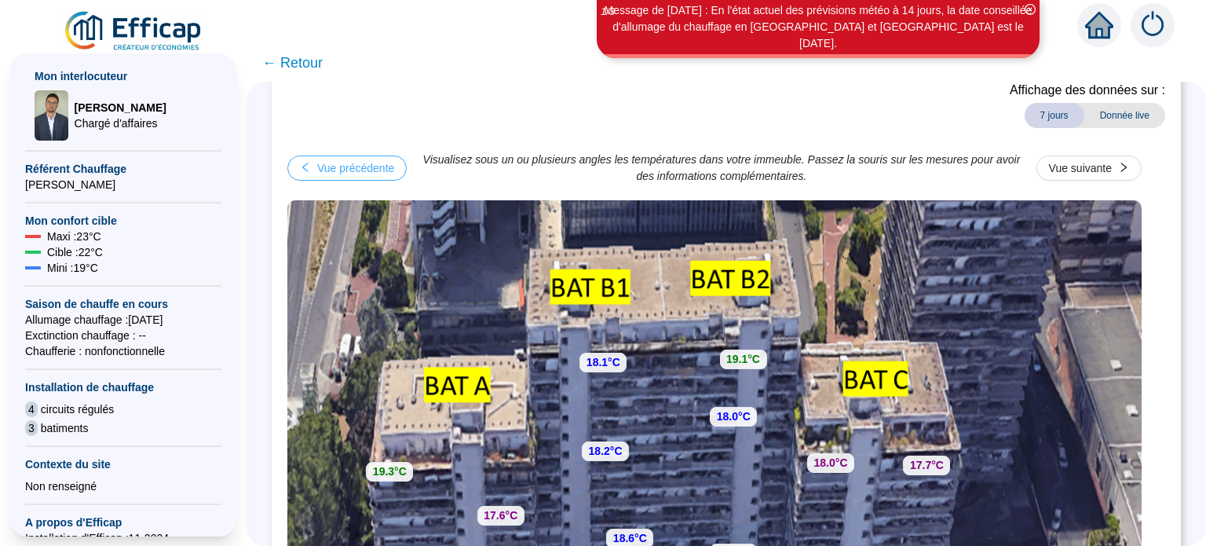
click at [308, 168] on icon "left" at bounding box center [304, 167] width 5 height 9
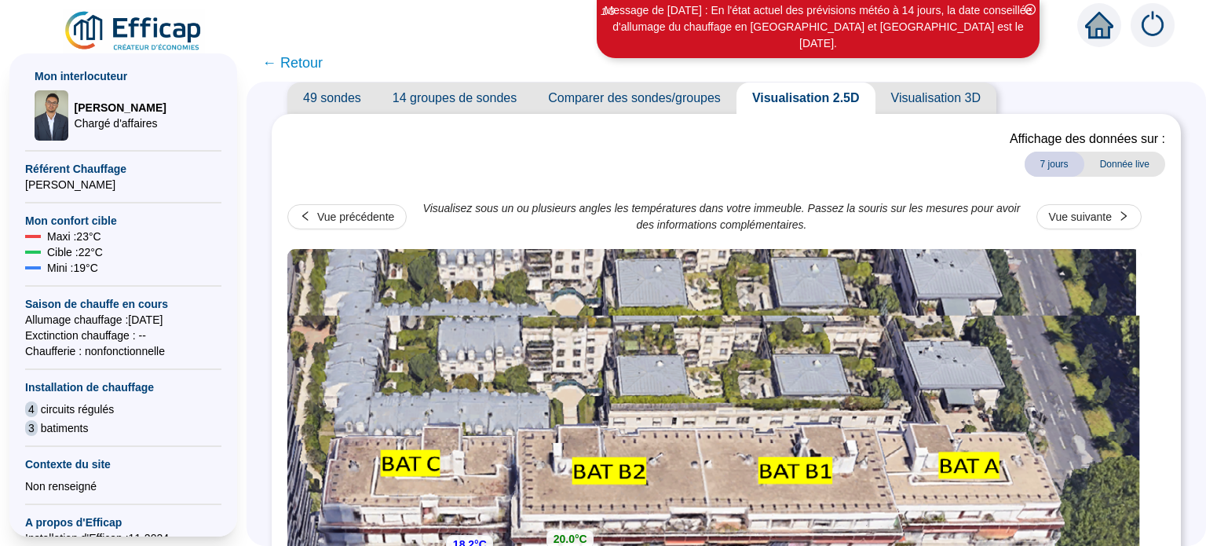
scroll to position [37, 0]
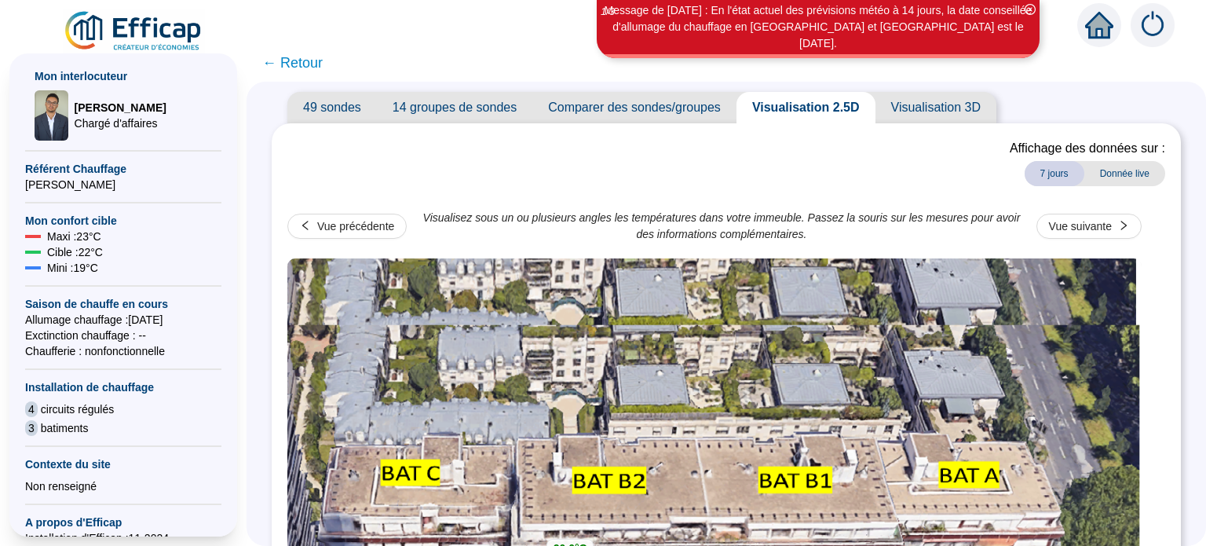
click at [974, 112] on span "Visualisation 3D" at bounding box center [936, 107] width 121 height 31
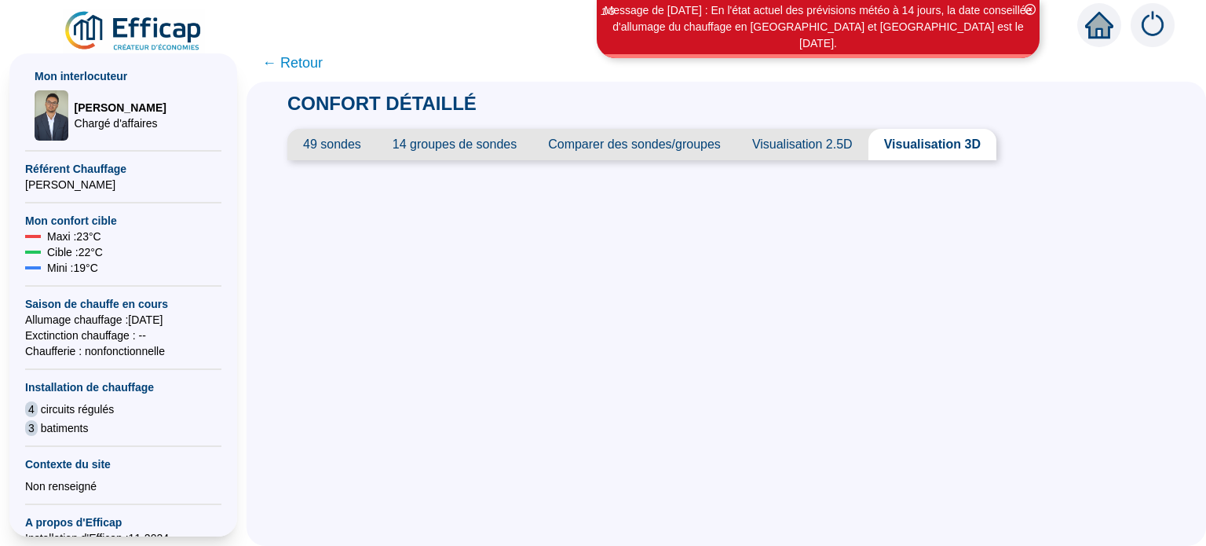
click at [807, 150] on span "Visualisation 2.5D" at bounding box center [803, 144] width 132 height 31
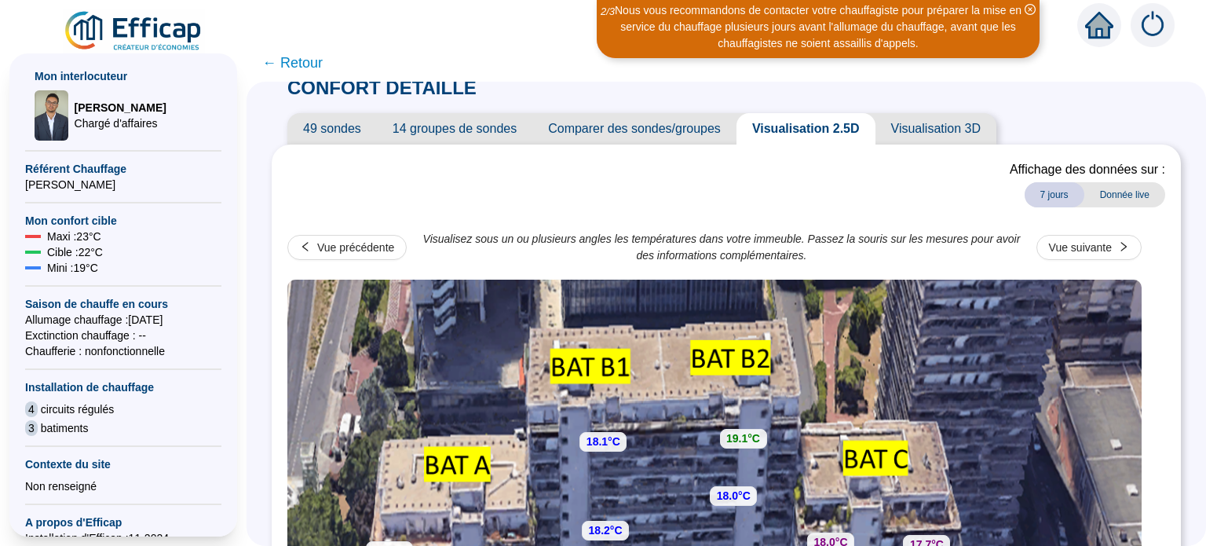
scroll to position [7, 0]
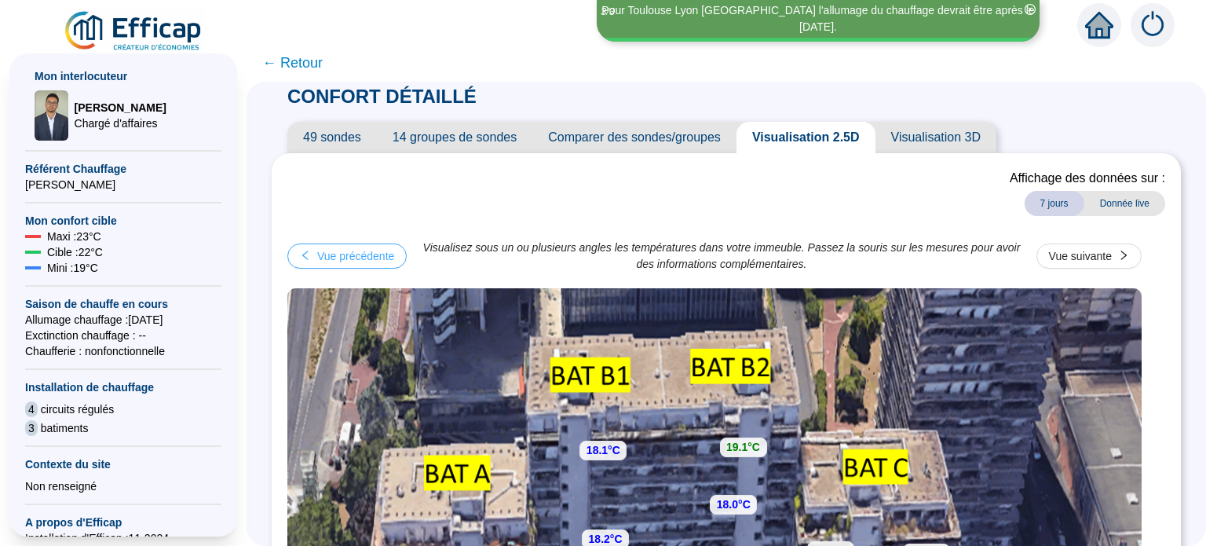
click at [311, 257] on icon "left" at bounding box center [305, 255] width 11 height 11
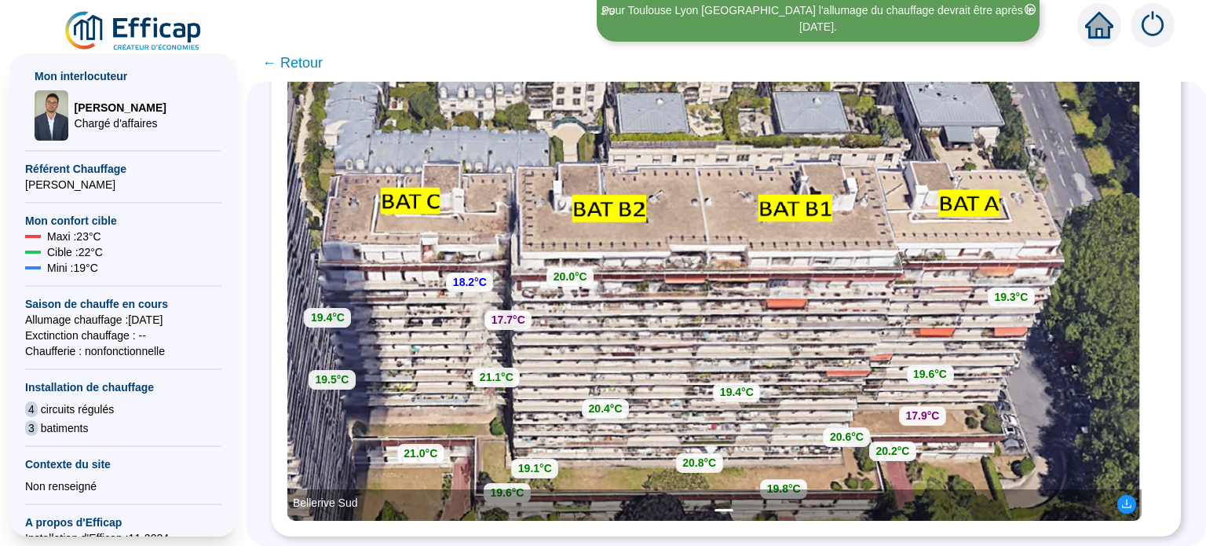
scroll to position [320, 0]
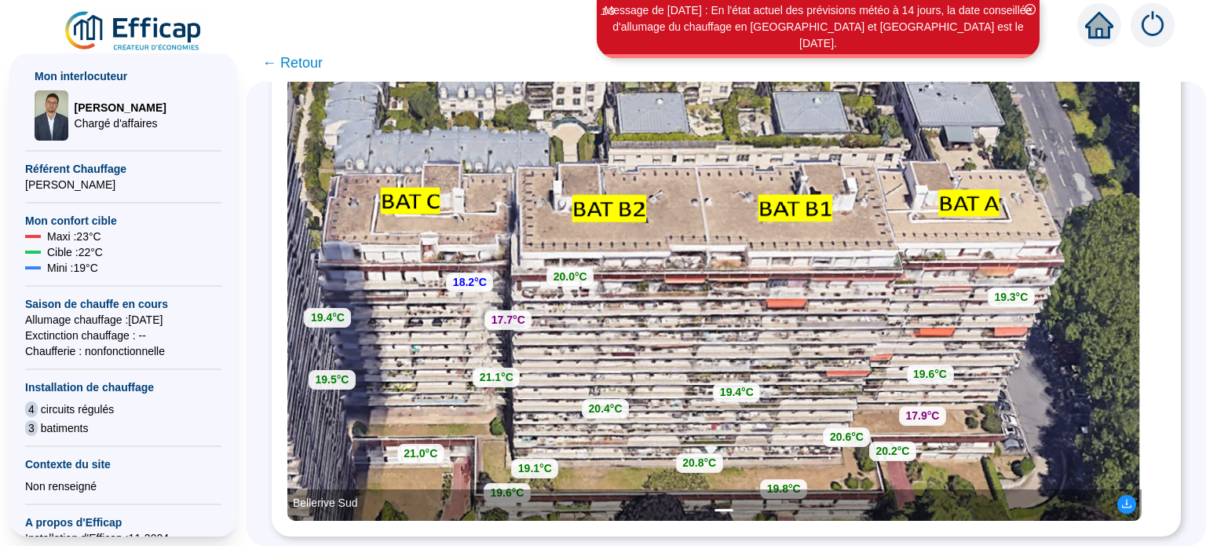
click at [313, 61] on span "← Retour" at bounding box center [292, 63] width 60 height 22
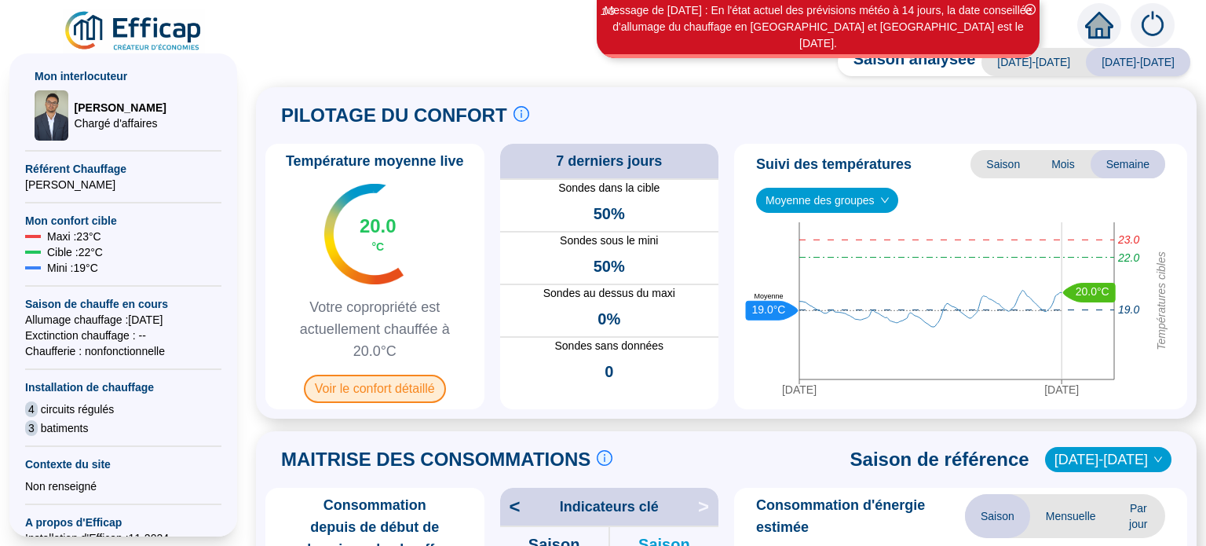
click at [395, 389] on span "Voir le confort détaillé" at bounding box center [375, 389] width 142 height 28
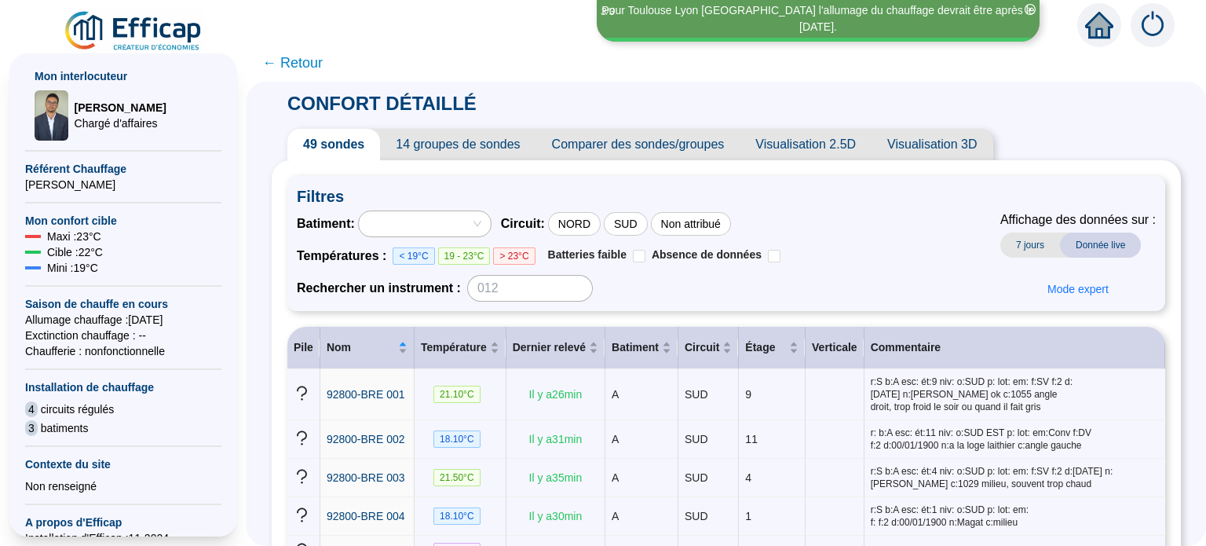
click at [832, 141] on span "Visualisation 2.5D" at bounding box center [806, 144] width 132 height 31
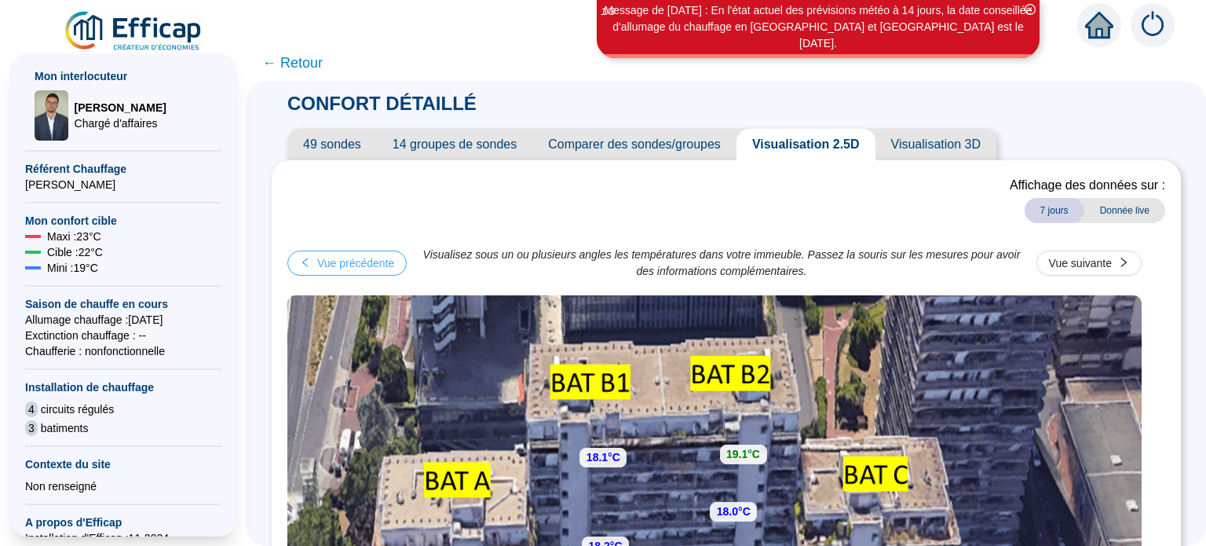
click at [384, 258] on div "Vue précédente" at bounding box center [355, 263] width 77 height 16
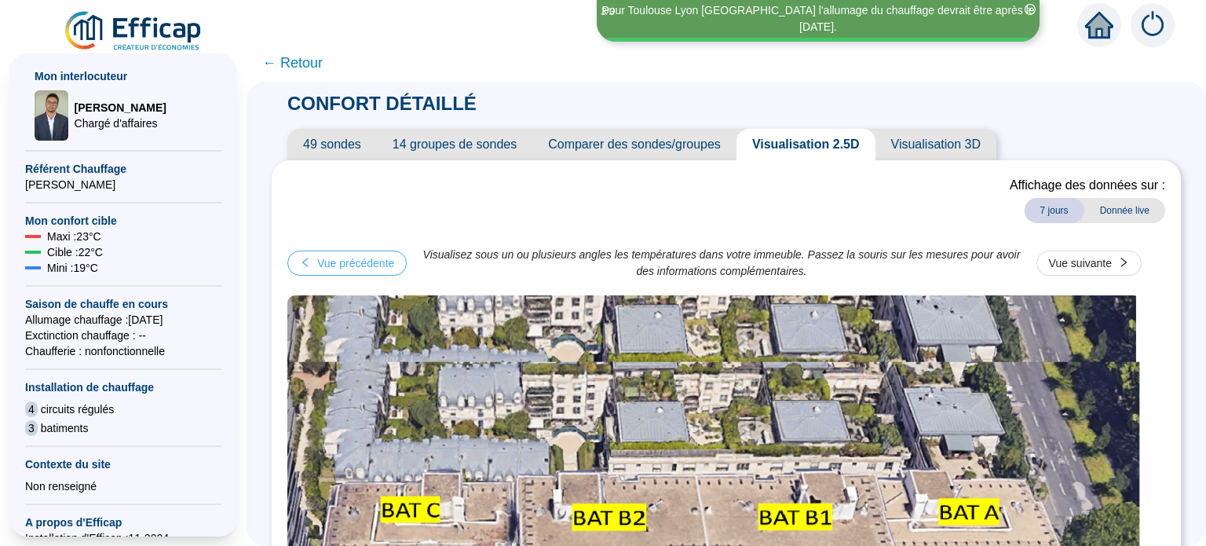
click at [389, 265] on div "Vue précédente" at bounding box center [355, 263] width 77 height 16
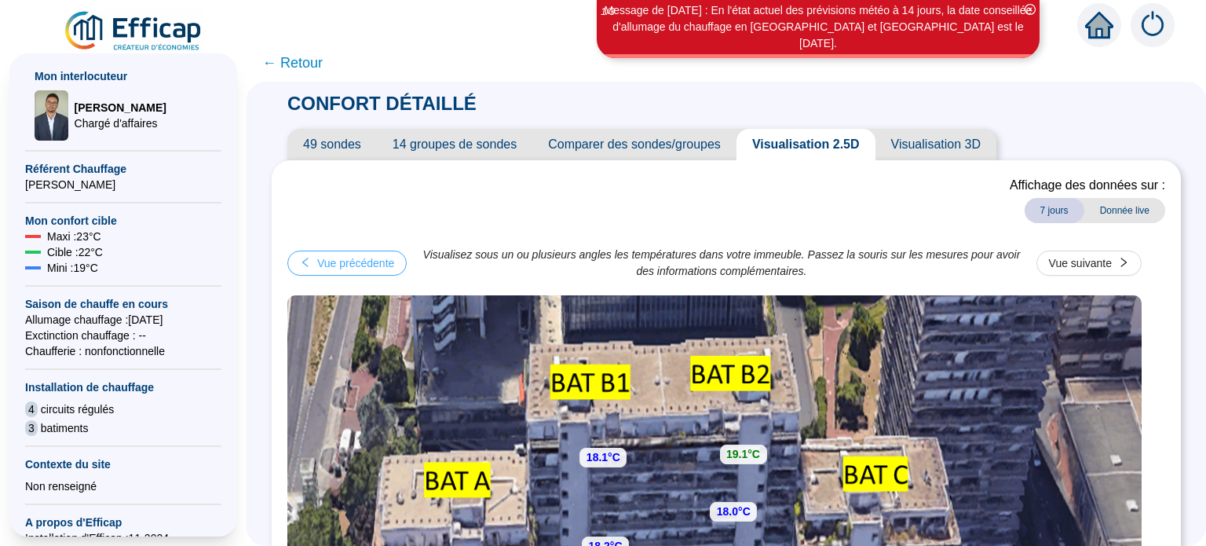
click at [368, 259] on div "Vue précédente" at bounding box center [355, 263] width 77 height 16
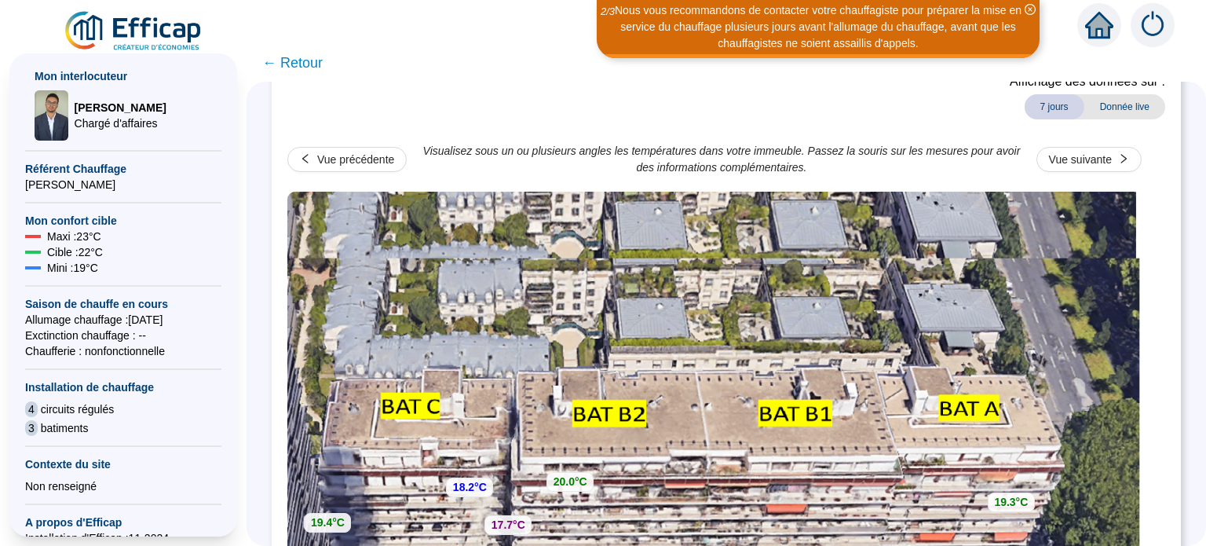
scroll to position [99, 0]
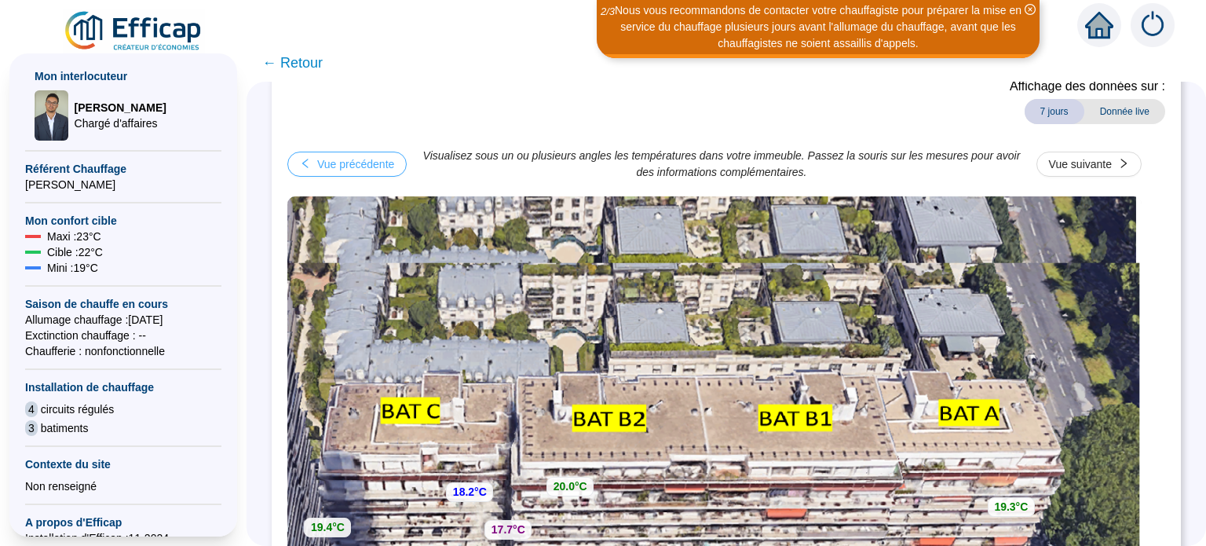
click at [386, 161] on div "Vue précédente" at bounding box center [355, 164] width 77 height 16
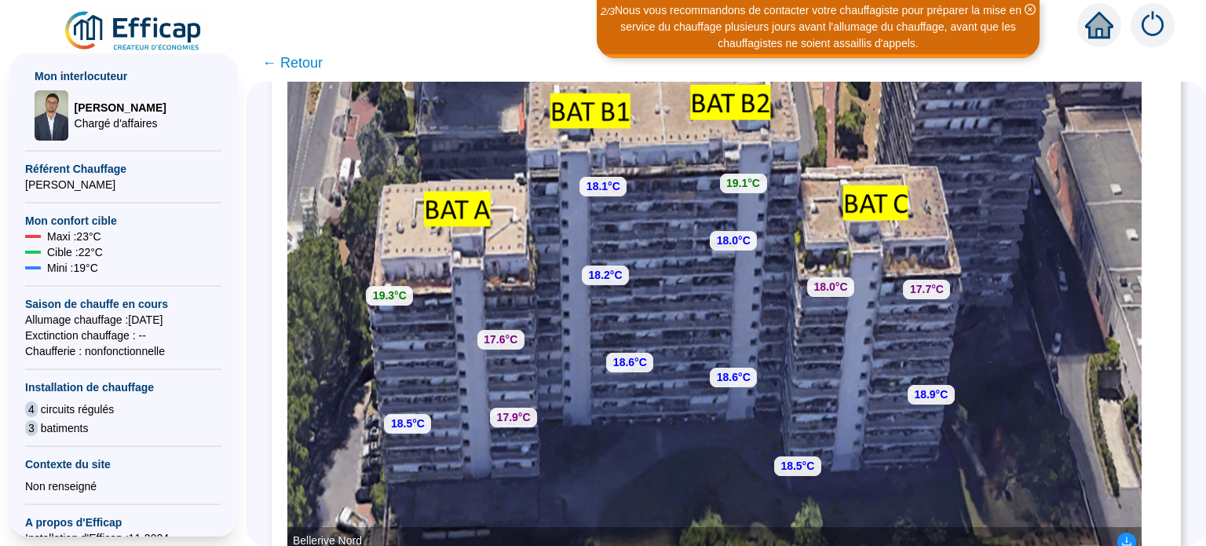
scroll to position [320, 0]
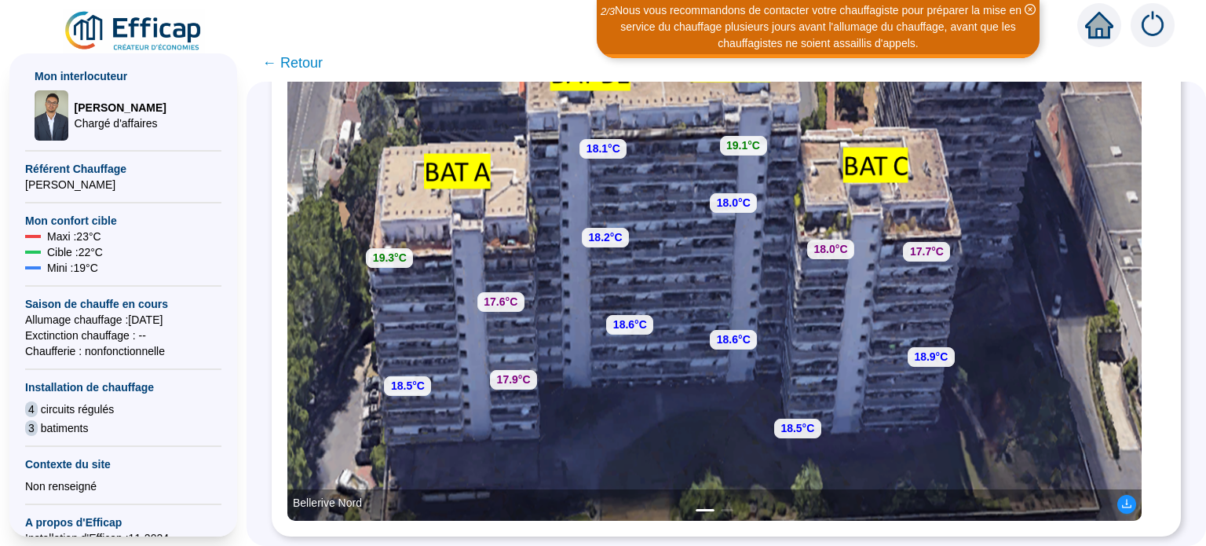
click at [278, 60] on span "← Retour" at bounding box center [292, 63] width 60 height 22
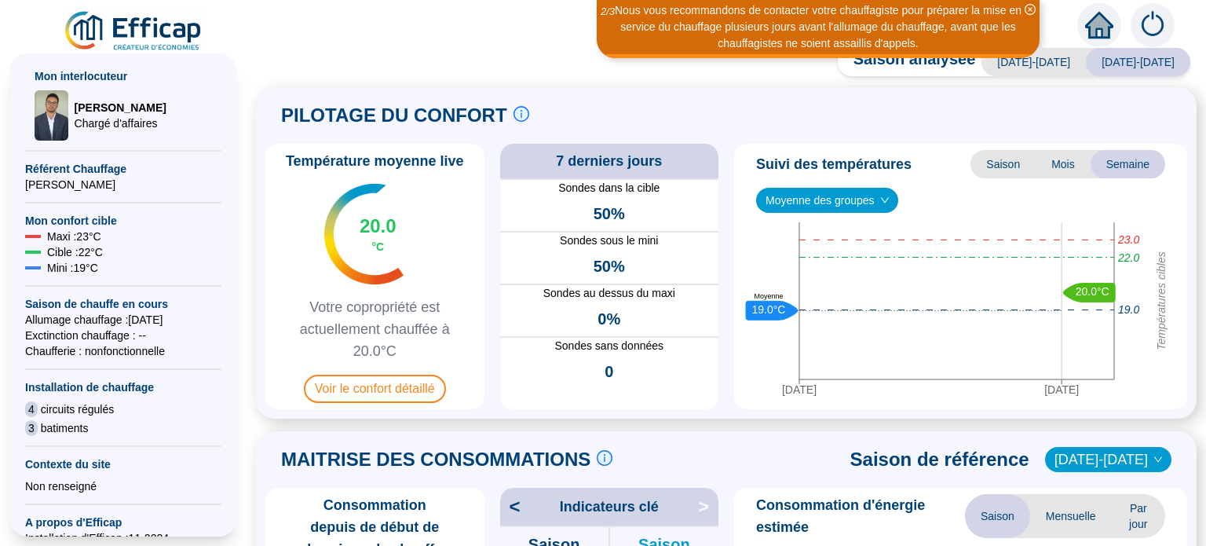
click at [278, 60] on div "Saison analysée [DATE]-[DATE] [DATE]-[DATE] PILOTAGE DU CONFORT Le pilotage du …" at bounding box center [727, 301] width 960 height 490
click at [1107, 166] on span "Semaine" at bounding box center [1128, 164] width 75 height 28
click at [1052, 163] on span "Mois" at bounding box center [1063, 164] width 55 height 28
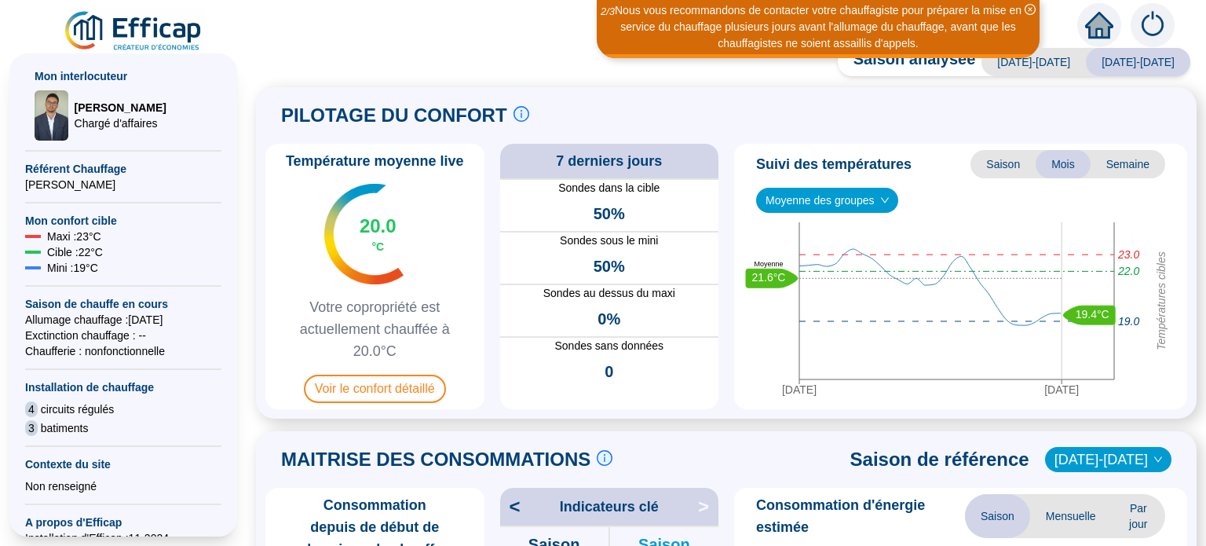
click at [1005, 170] on span "Saison" at bounding box center [1003, 164] width 65 height 28
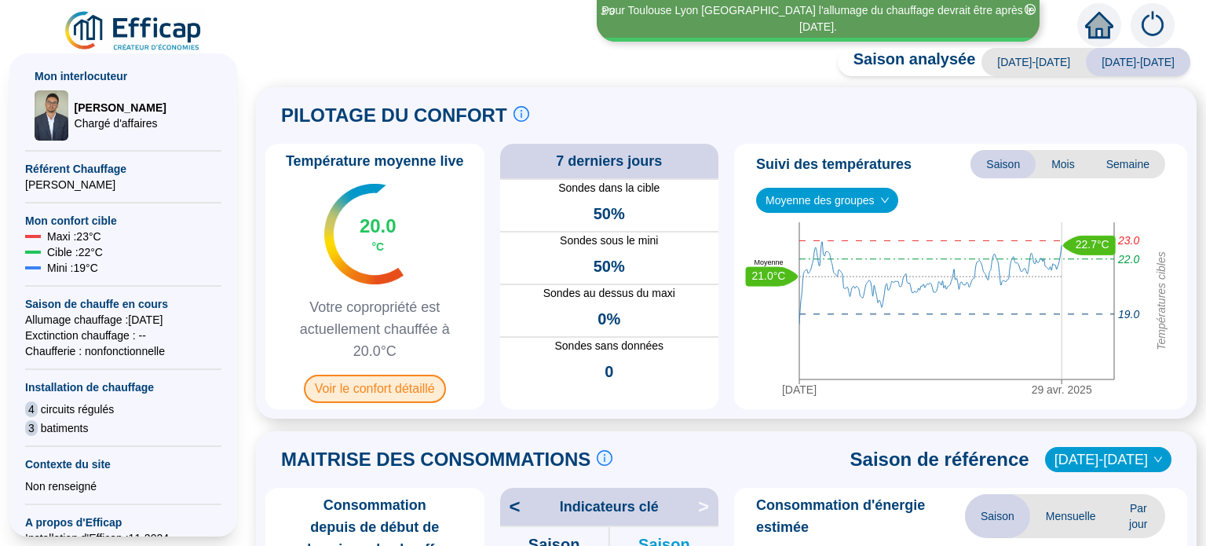
click at [379, 390] on span "Voir le confort détaillé" at bounding box center [375, 389] width 142 height 28
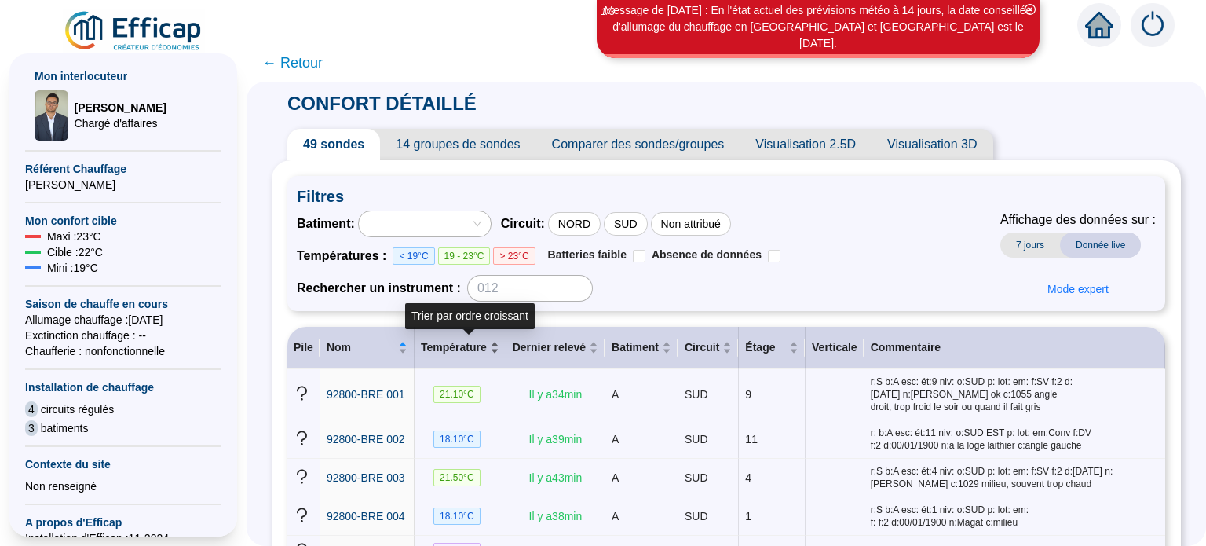
click at [499, 351] on div "Température" at bounding box center [460, 347] width 79 height 16
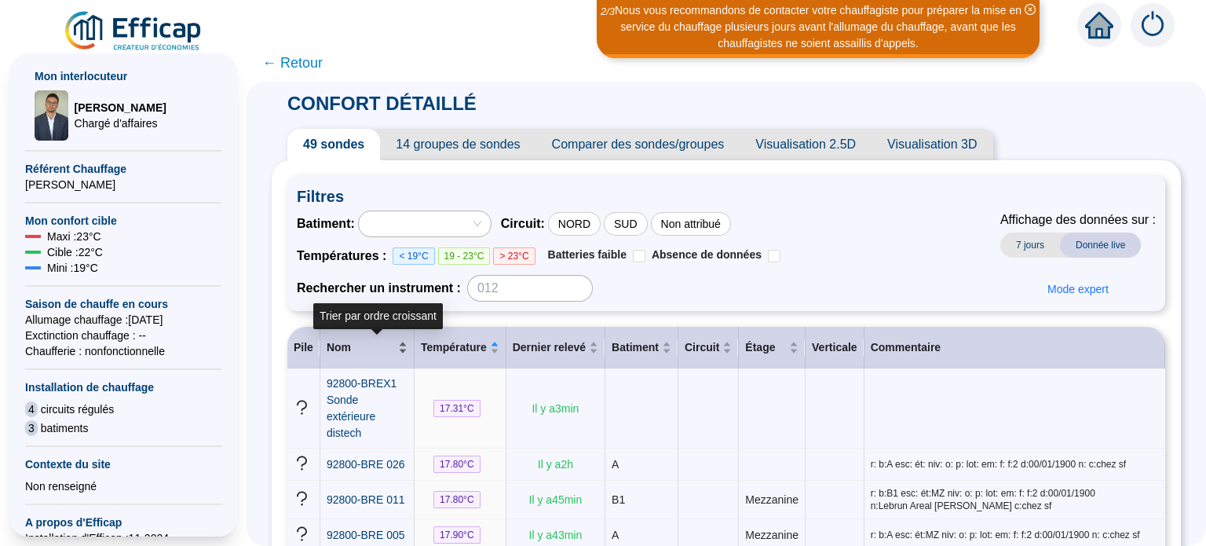
click at [408, 349] on div "Nom" at bounding box center [367, 347] width 81 height 16
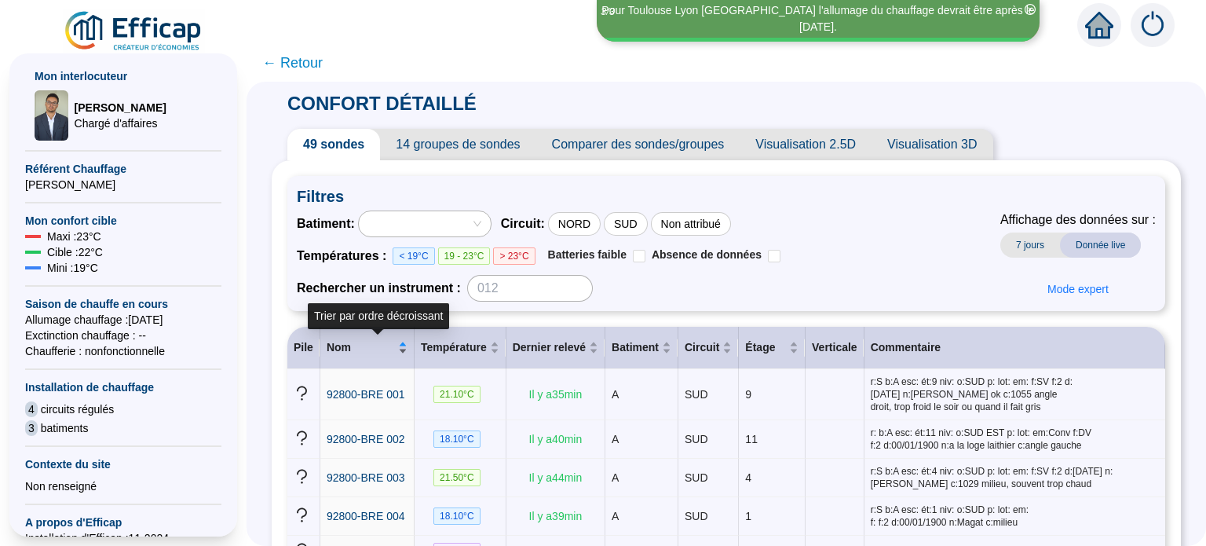
click at [408, 349] on div "Nom" at bounding box center [367, 347] width 81 height 16
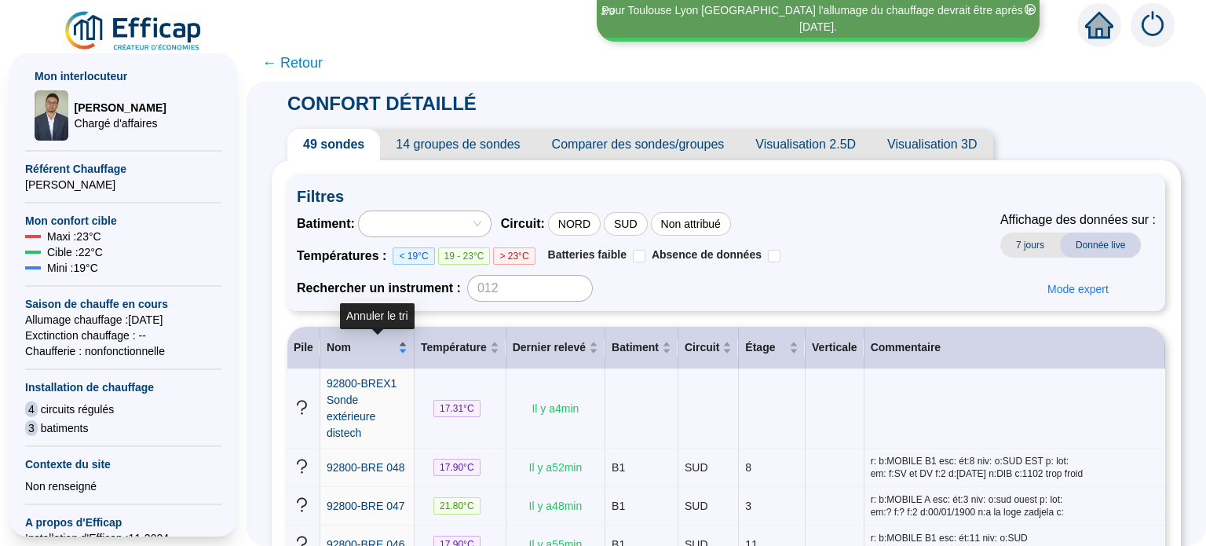
click at [408, 349] on div "Nom" at bounding box center [367, 347] width 81 height 16
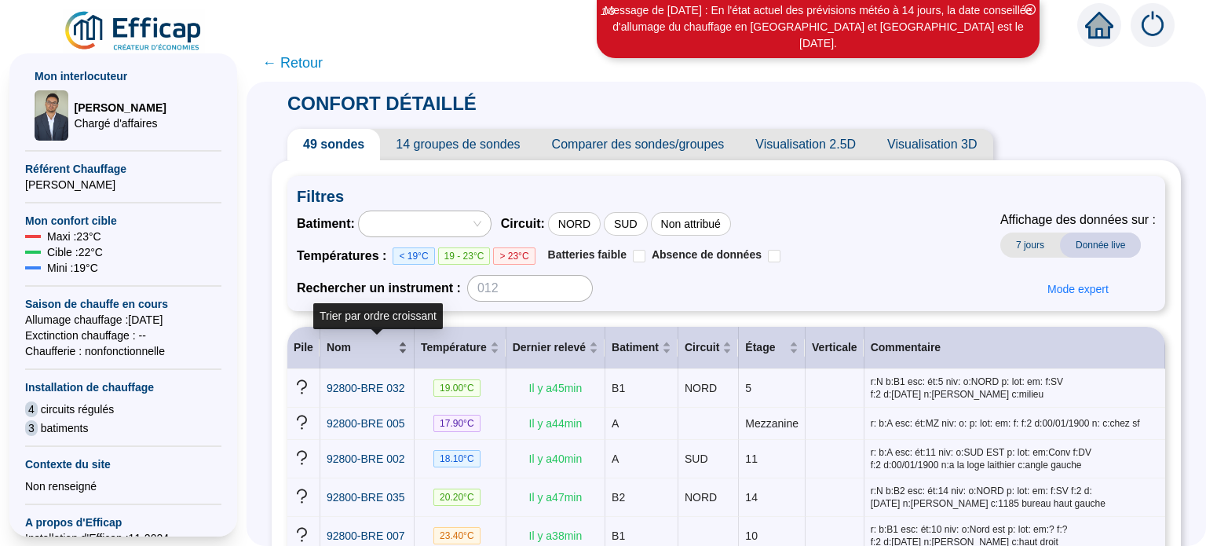
click at [408, 351] on div "Nom" at bounding box center [367, 347] width 81 height 16
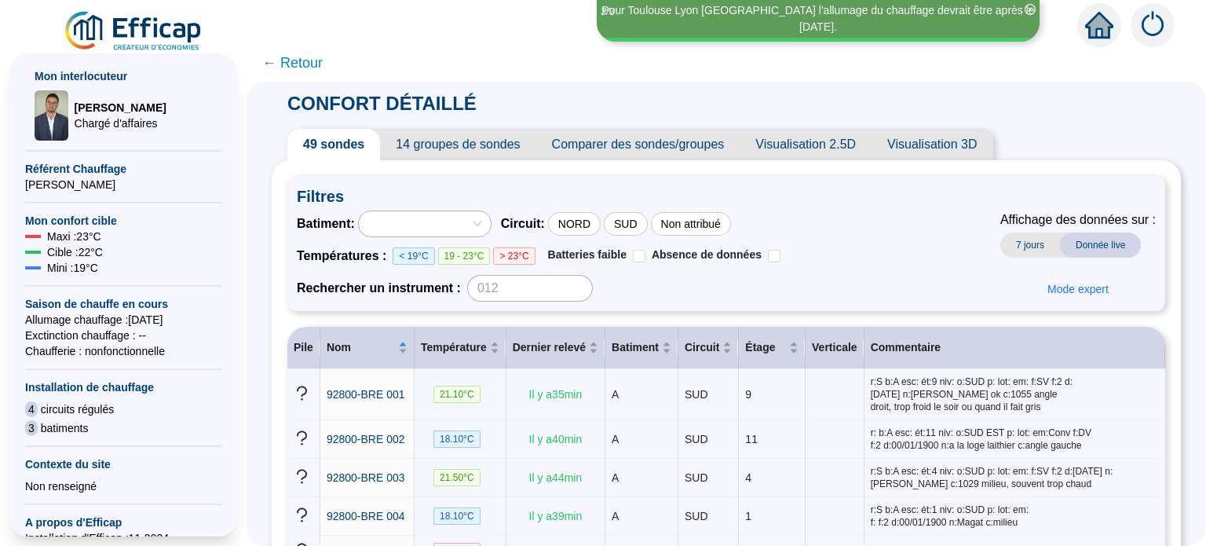
click at [1088, 244] on span "Donnée live" at bounding box center [1100, 244] width 81 height 25
click at [1023, 244] on span "7 jours" at bounding box center [1031, 244] width 60 height 25
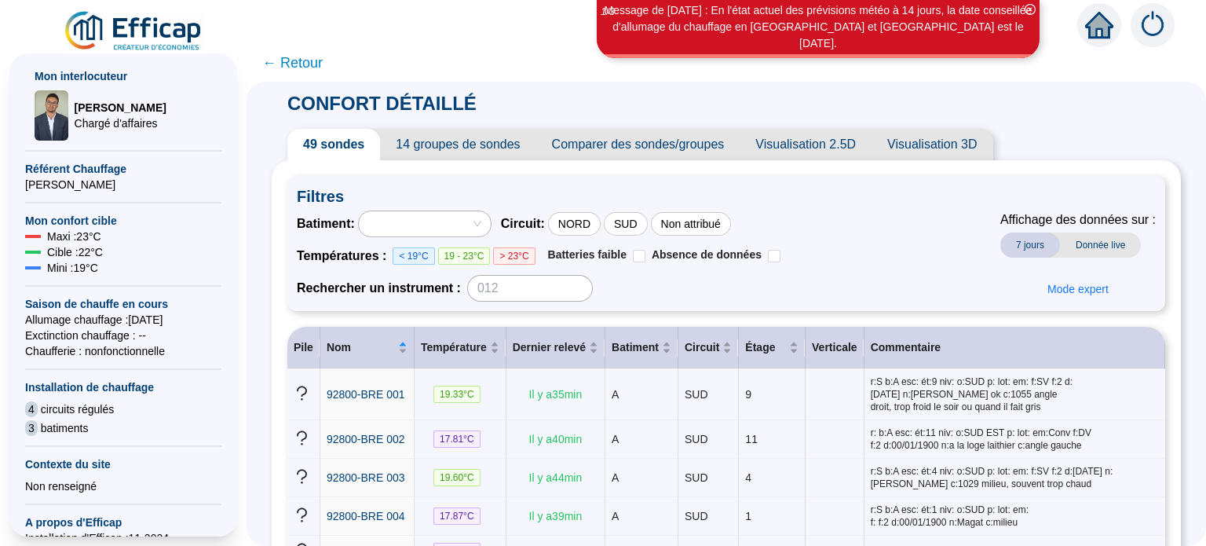
click at [1086, 244] on span "Donnée live" at bounding box center [1100, 244] width 81 height 25
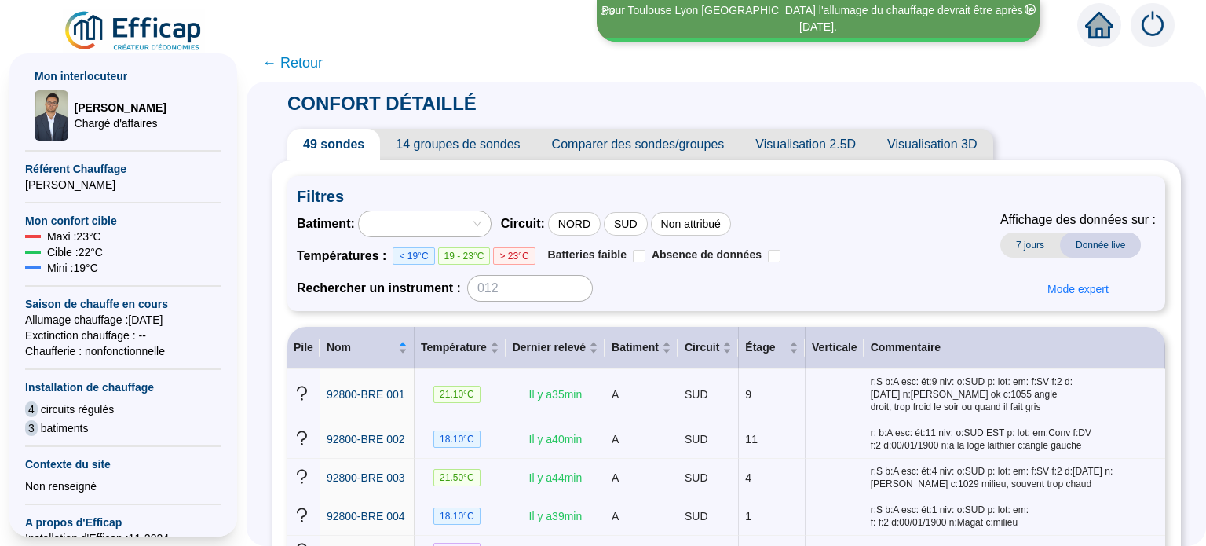
click at [285, 63] on span "← Retour" at bounding box center [292, 63] width 60 height 22
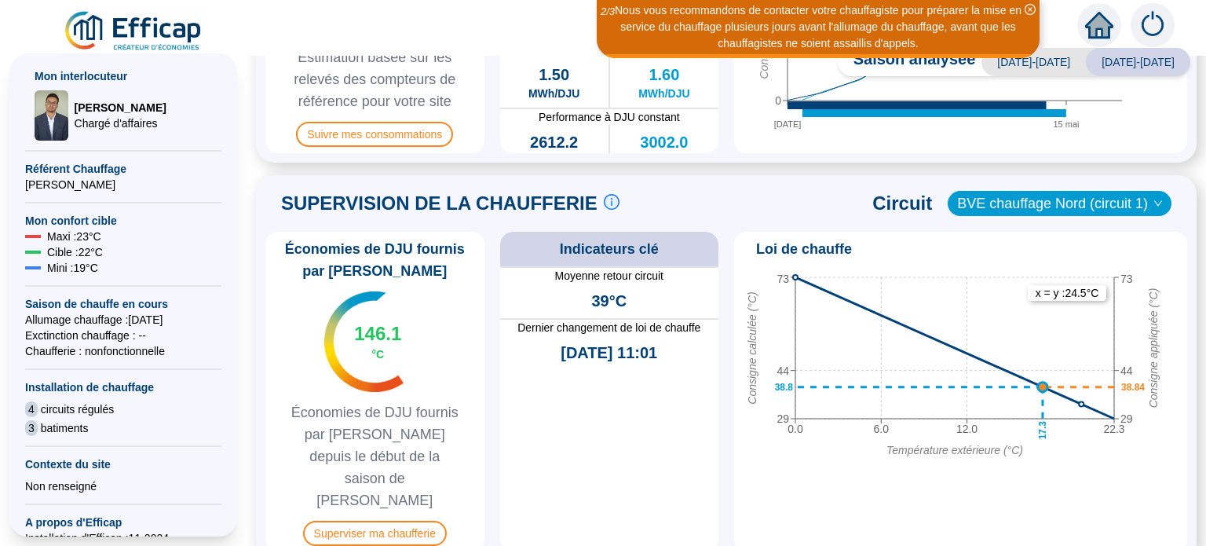
scroll to position [641, 0]
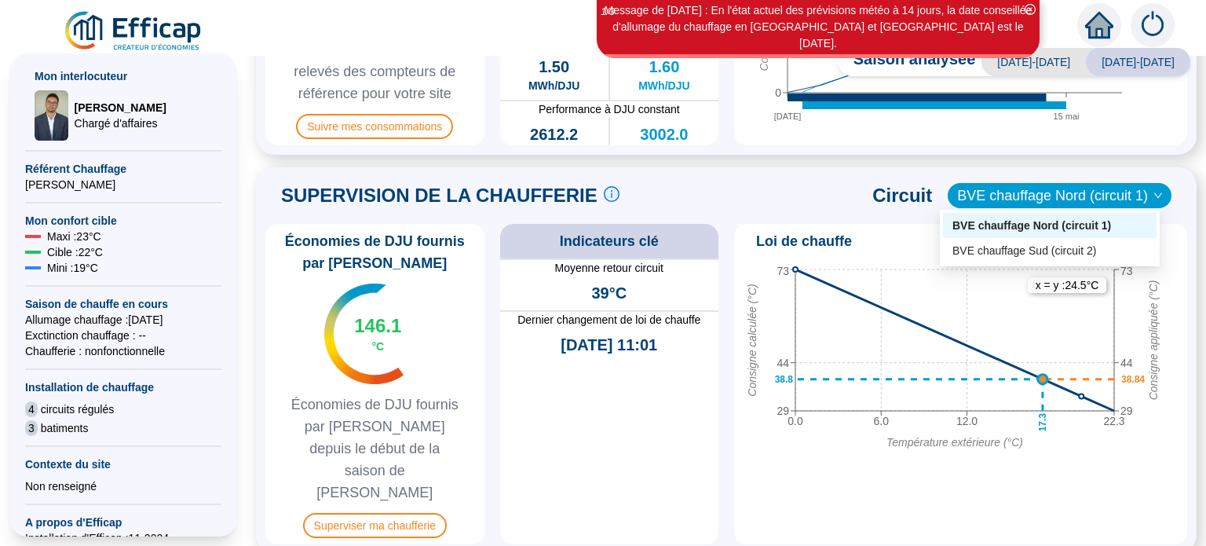
click at [1087, 200] on span "BVE chauffage Nord (circuit 1)" at bounding box center [1059, 196] width 205 height 24
click at [1078, 251] on div "BVE chauffage Sud (circuit 2)" at bounding box center [1050, 251] width 195 height 16
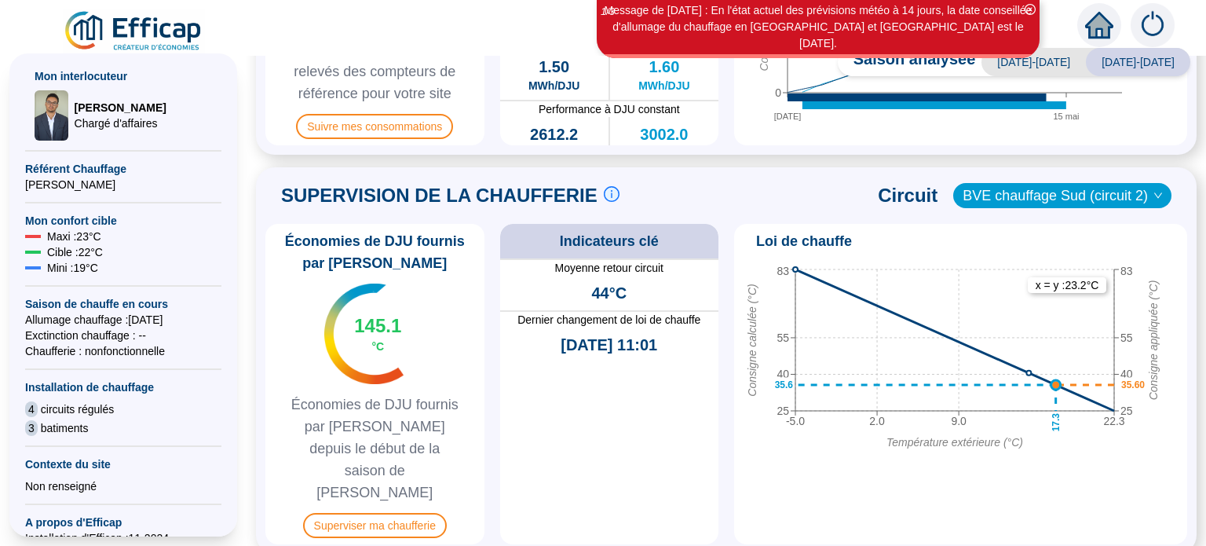
click at [1057, 194] on span "BVE chauffage Sud (circuit 2)" at bounding box center [1062, 196] width 199 height 24
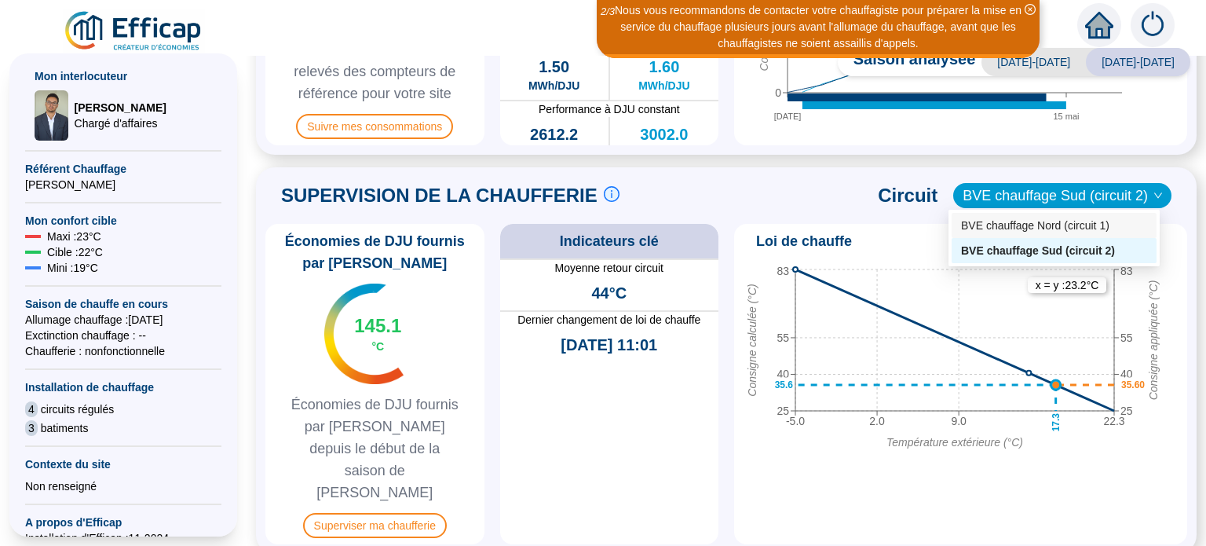
click at [1022, 225] on div "BVE chauffage Nord (circuit 1)" at bounding box center [1054, 226] width 186 height 16
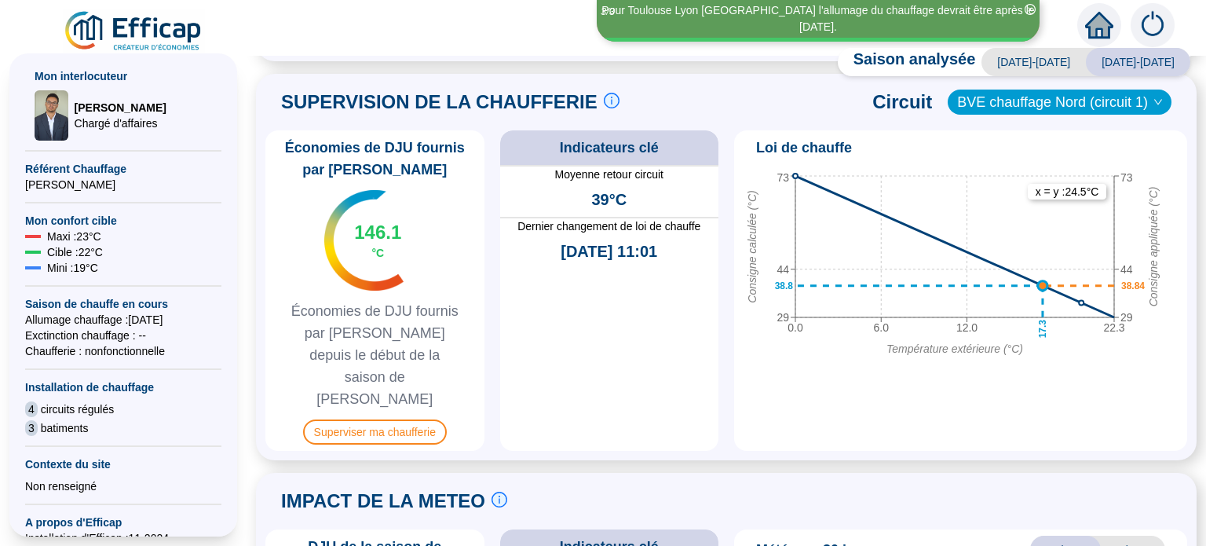
scroll to position [736, 0]
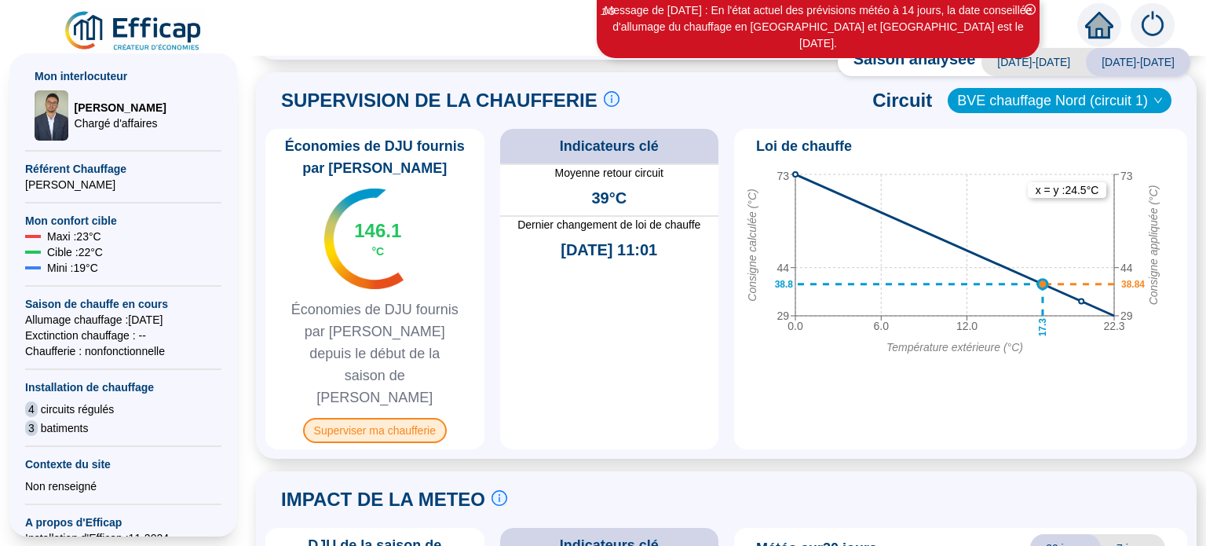
click at [364, 418] on span "Superviser ma chaufferie" at bounding box center [375, 430] width 144 height 25
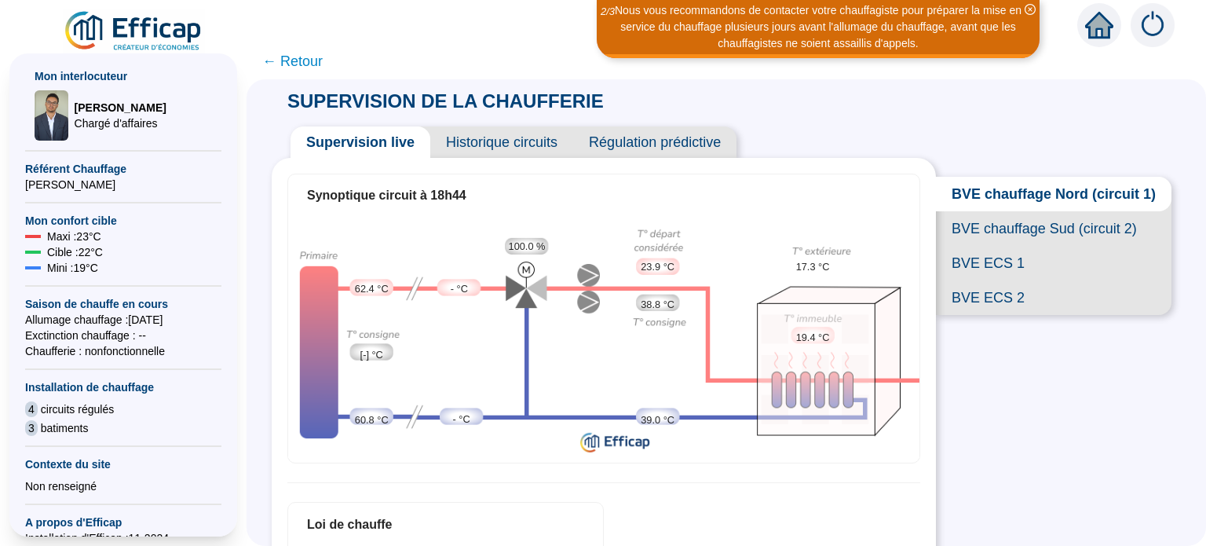
click at [984, 203] on span "BVE chauffage Nord (circuit 1)" at bounding box center [1054, 194] width 236 height 35
click at [993, 239] on span "BVE chauffage Sud (circuit 2)" at bounding box center [1054, 228] width 236 height 35
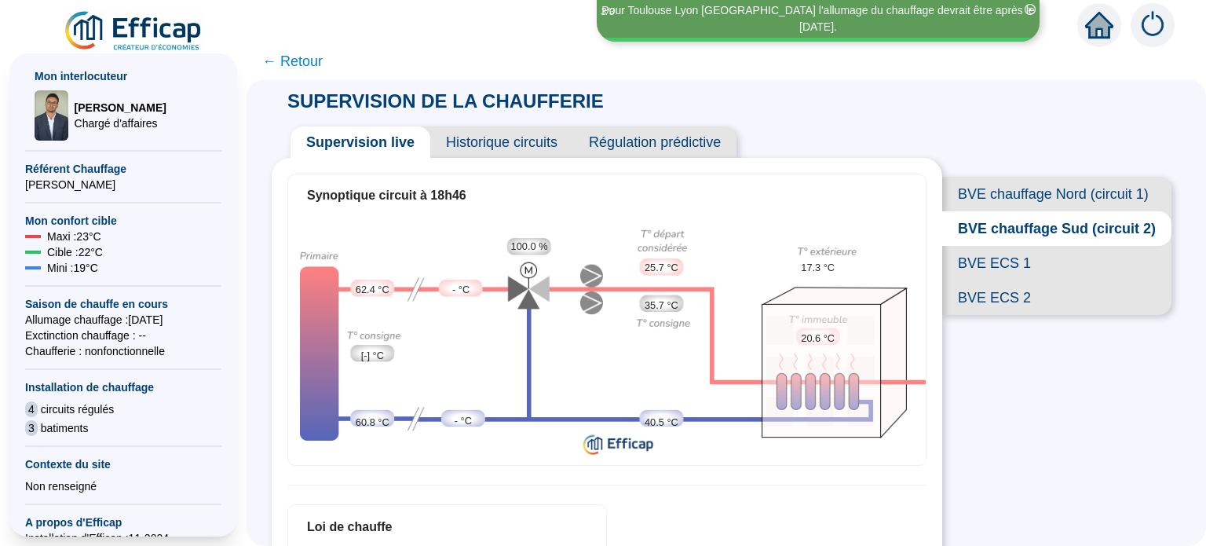
click at [964, 280] on span "BVE ECS 1" at bounding box center [1056, 263] width 229 height 35
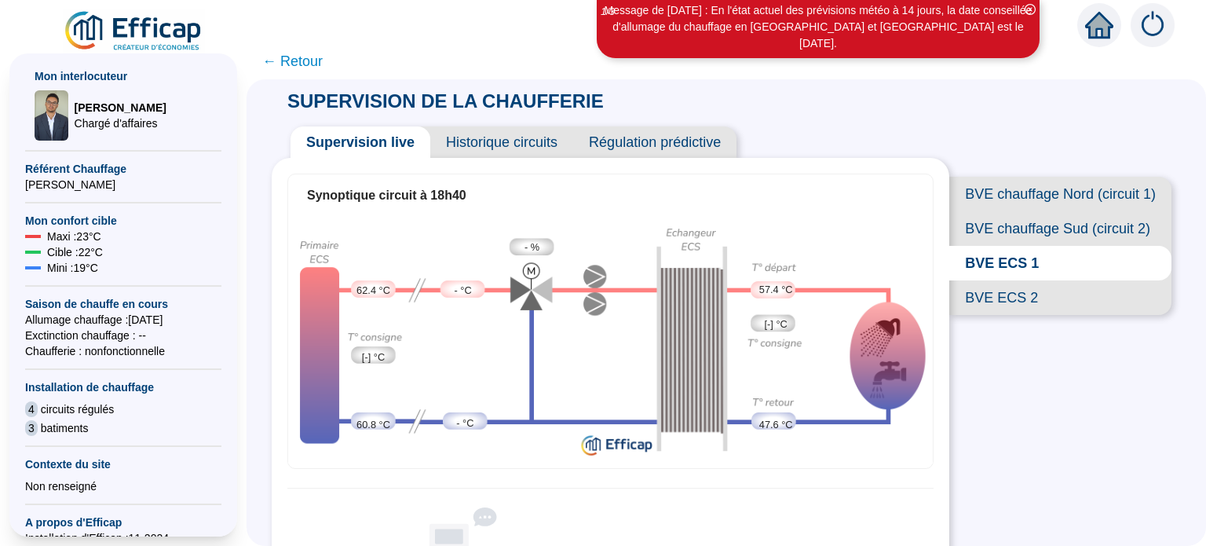
click at [975, 315] on span "BVE ECS 2" at bounding box center [1060, 297] width 222 height 35
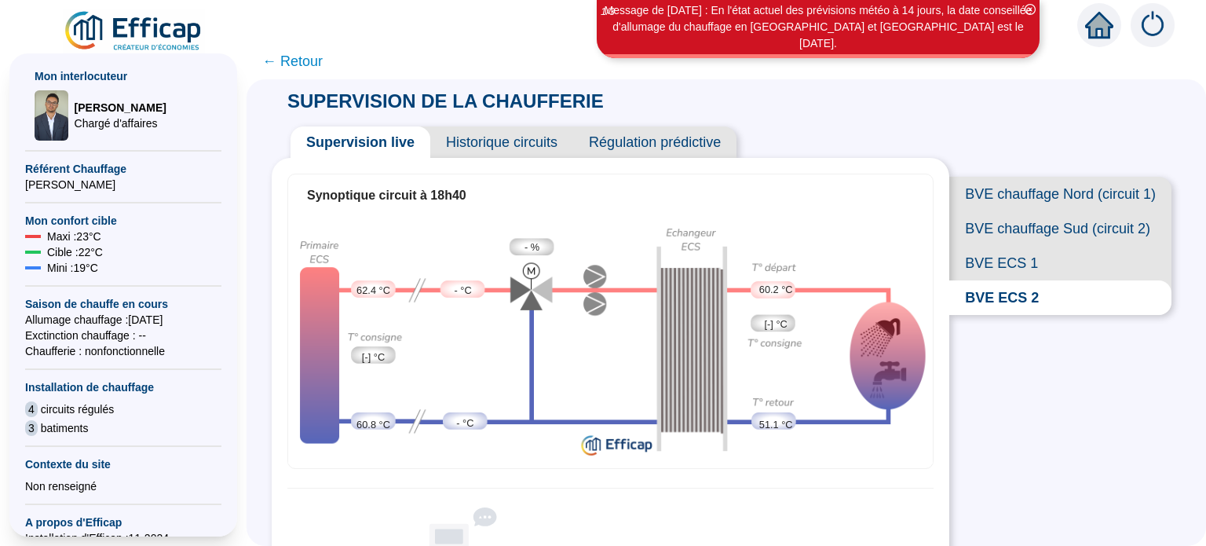
click at [971, 280] on span "BVE ECS 1" at bounding box center [1060, 263] width 222 height 35
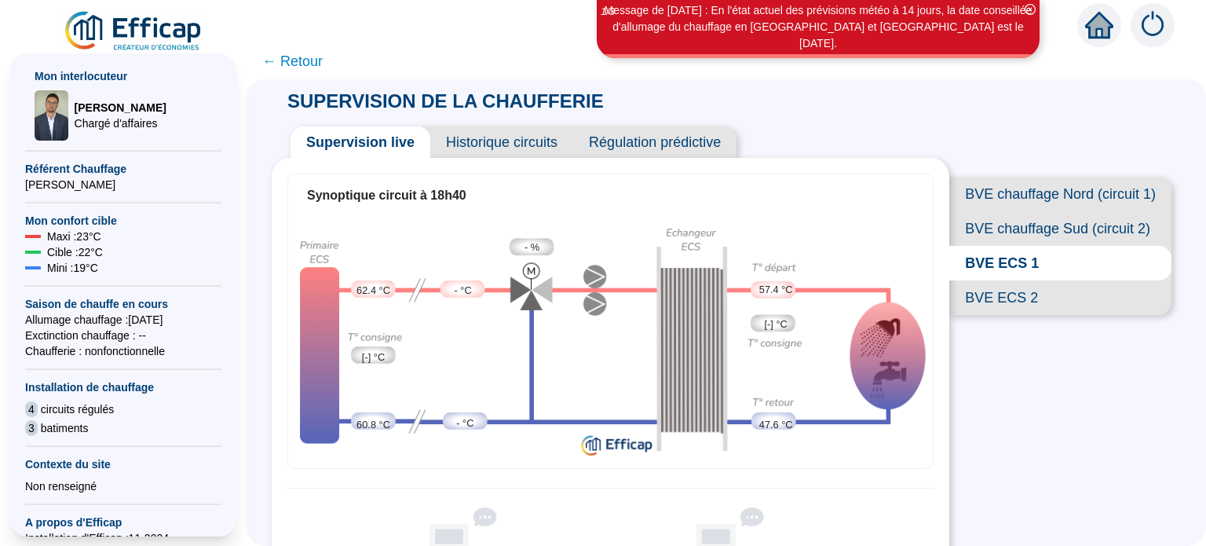
click at [1056, 315] on span "BVE ECS 2" at bounding box center [1060, 297] width 222 height 35
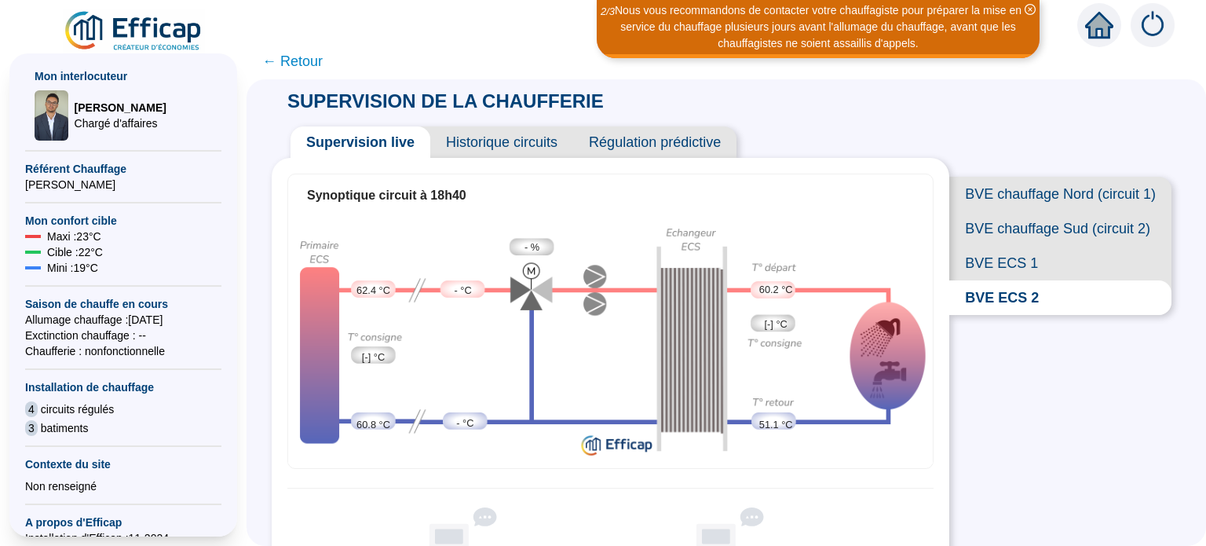
click at [1012, 280] on span "BVE ECS 1" at bounding box center [1060, 263] width 222 height 35
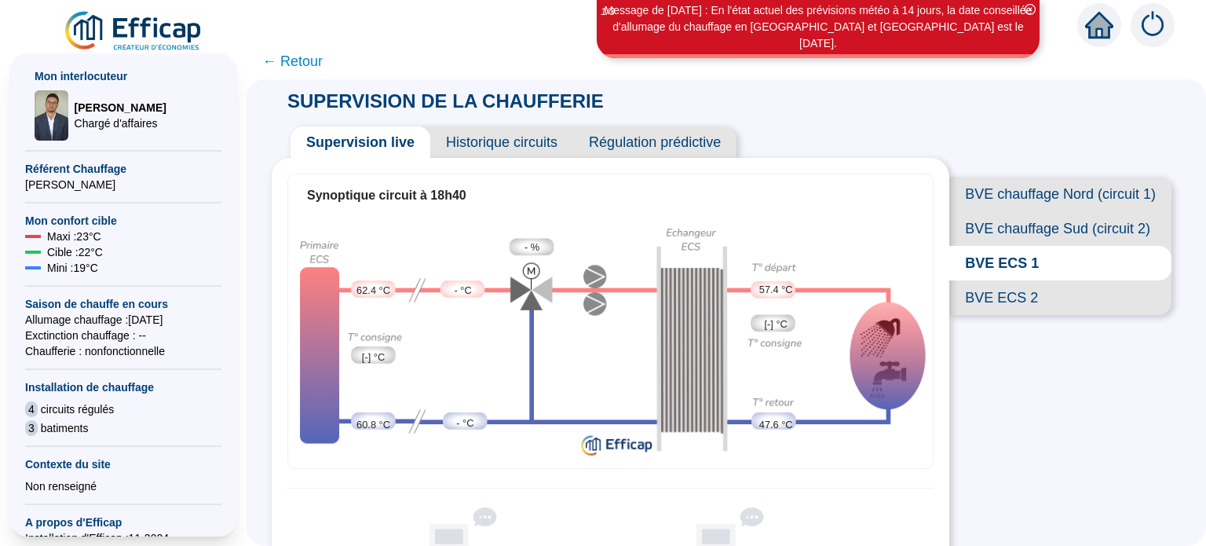
click at [524, 144] on span "Historique circuits" at bounding box center [501, 141] width 143 height 31
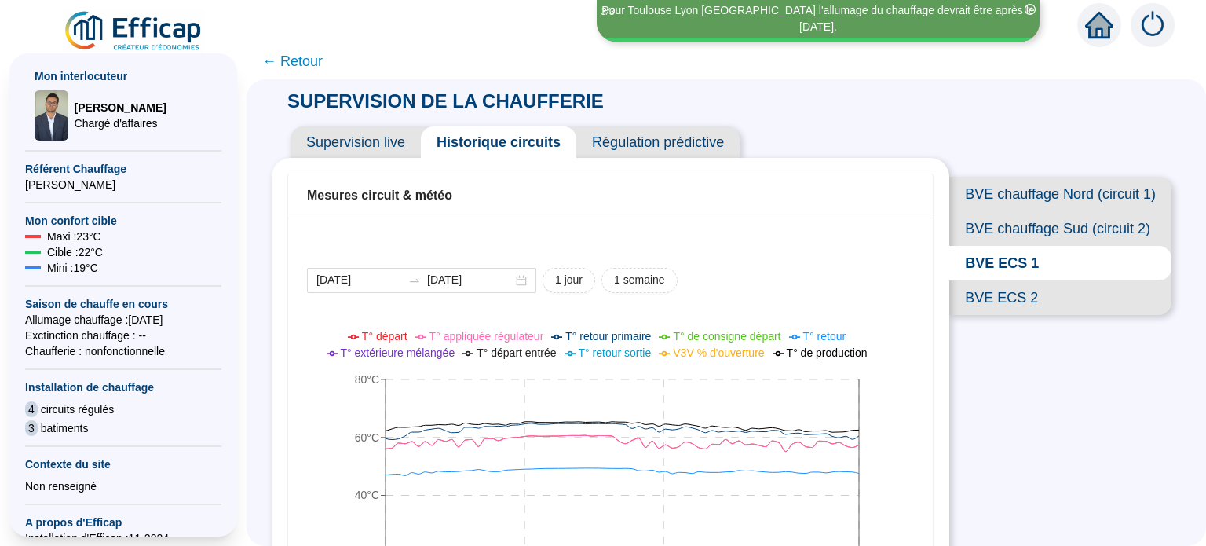
click at [287, 62] on span "← Retour" at bounding box center [292, 61] width 60 height 22
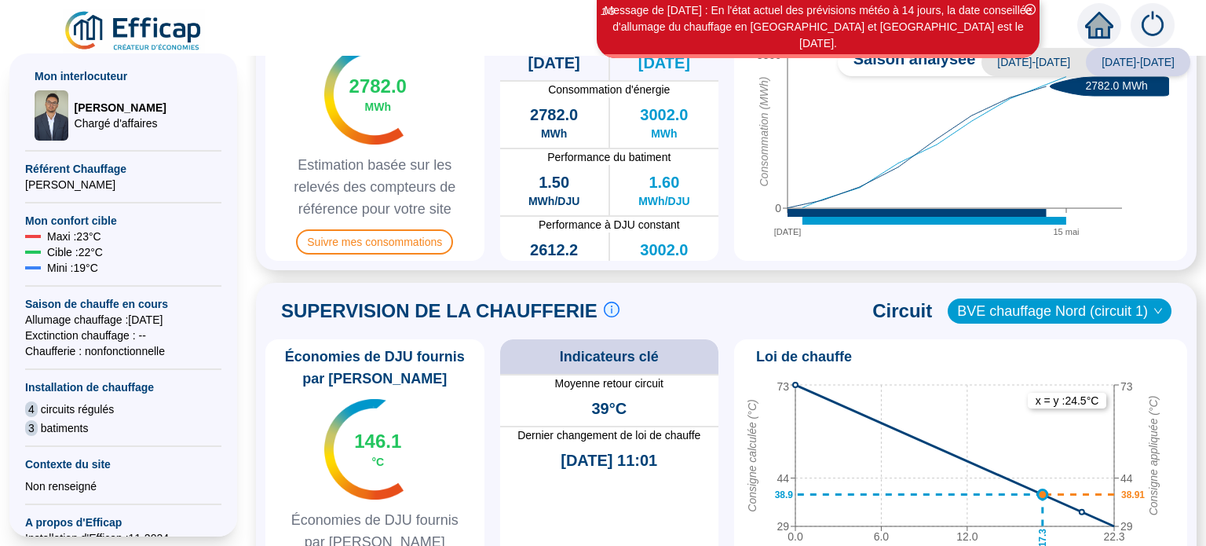
scroll to position [514, 0]
